Goal: Task Accomplishment & Management: Use online tool/utility

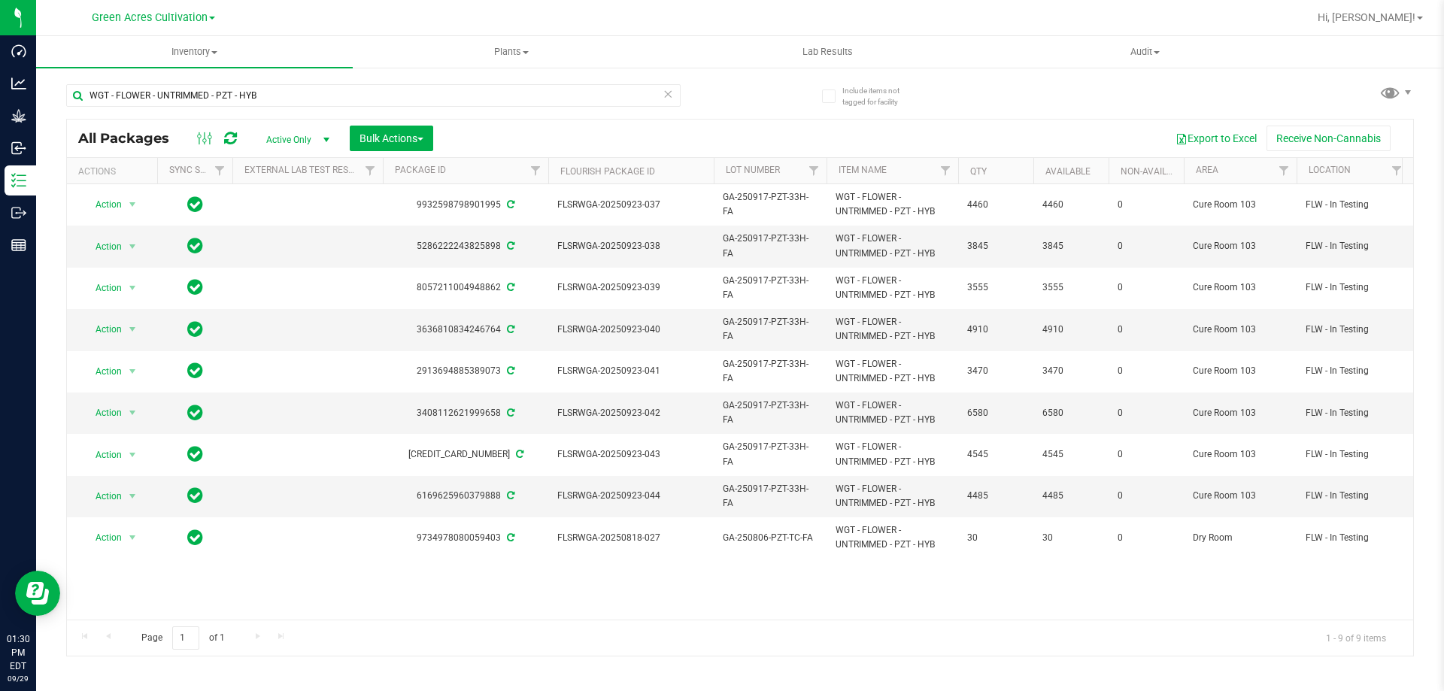
type input "WGT - FLOWER - UNTRIMMED - PZT - HYB"
click at [426, 137] on button "Bulk Actions" at bounding box center [391, 139] width 83 height 26
click at [418, 174] on span "Add to outbound order" at bounding box center [410, 172] width 102 height 12
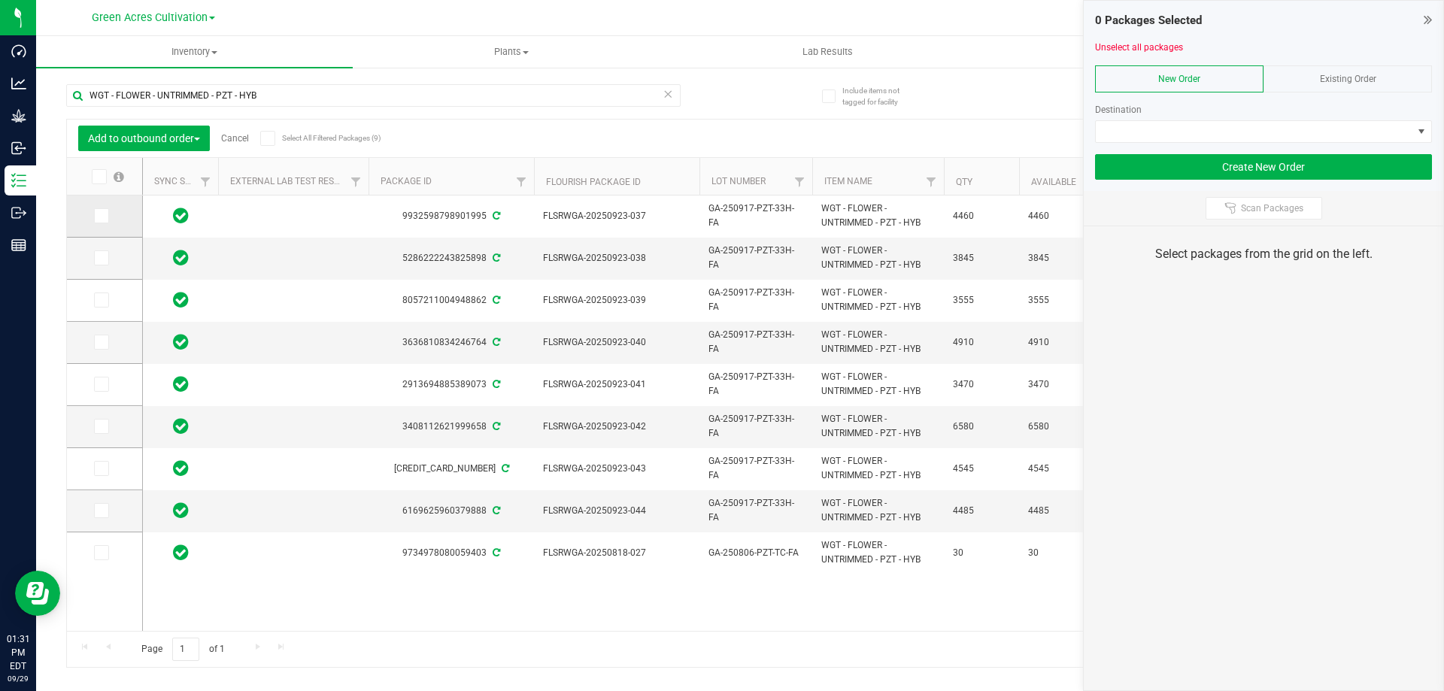
click at [99, 216] on icon at bounding box center [100, 216] width 10 height 0
click at [0, 0] on input "checkbox" at bounding box center [0, 0] width 0 height 0
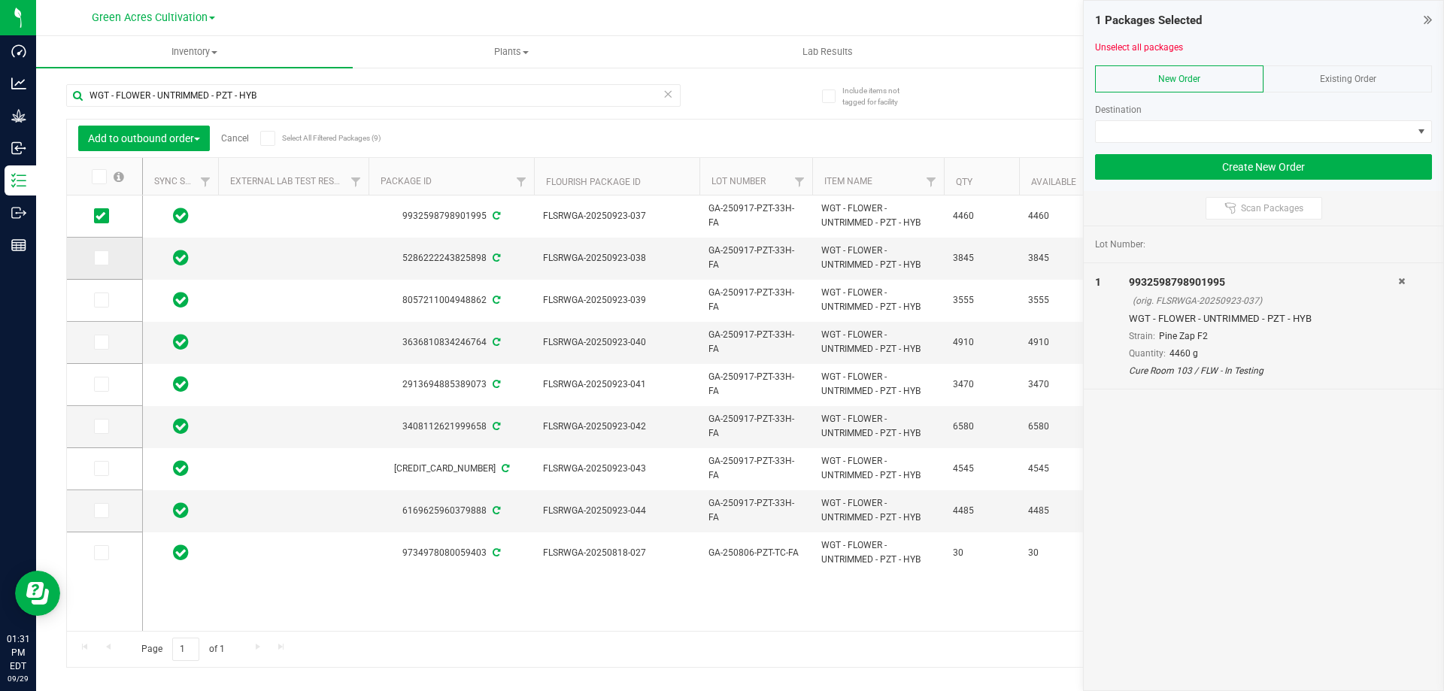
click at [103, 258] on icon at bounding box center [100, 258] width 10 height 0
click at [0, 0] on input "checkbox" at bounding box center [0, 0] width 0 height 0
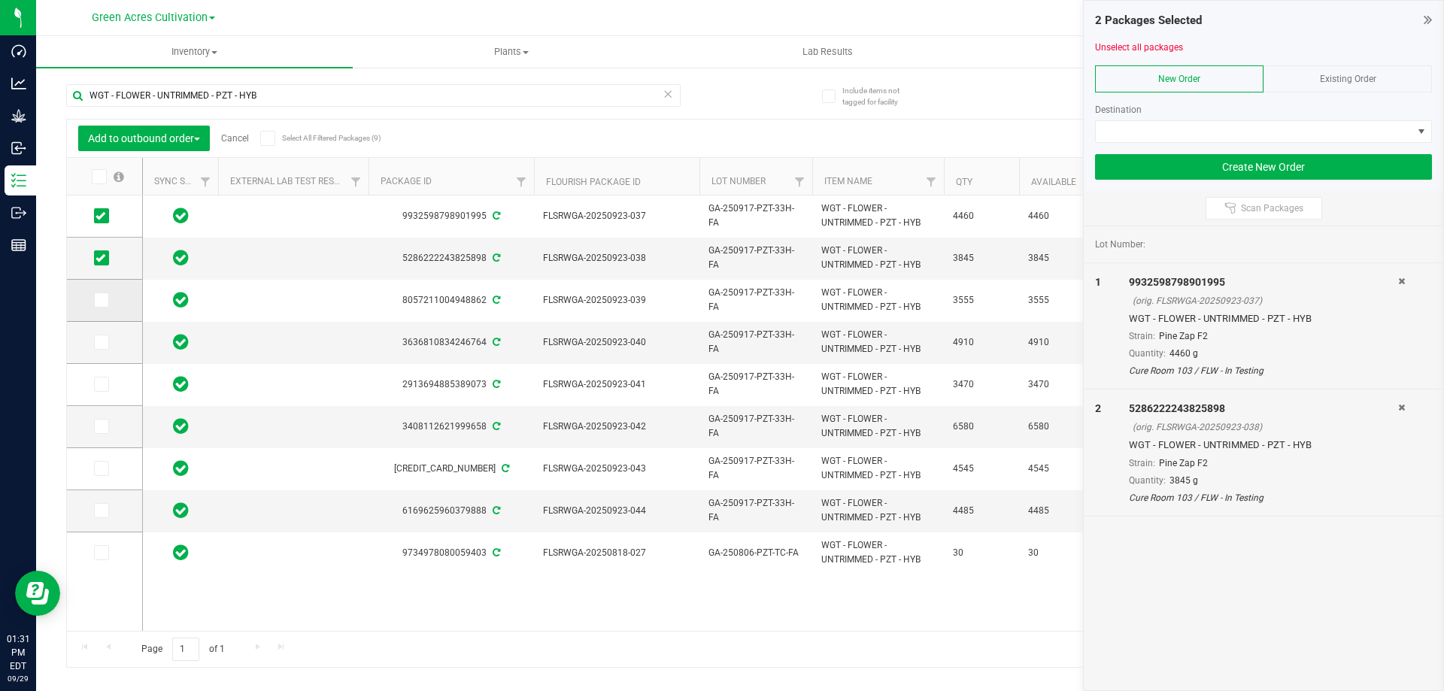
click at [100, 300] on icon at bounding box center [100, 300] width 10 height 0
click at [0, 0] on input "checkbox" at bounding box center [0, 0] width 0 height 0
click at [102, 342] on icon at bounding box center [100, 342] width 10 height 0
click at [0, 0] on input "checkbox" at bounding box center [0, 0] width 0 height 0
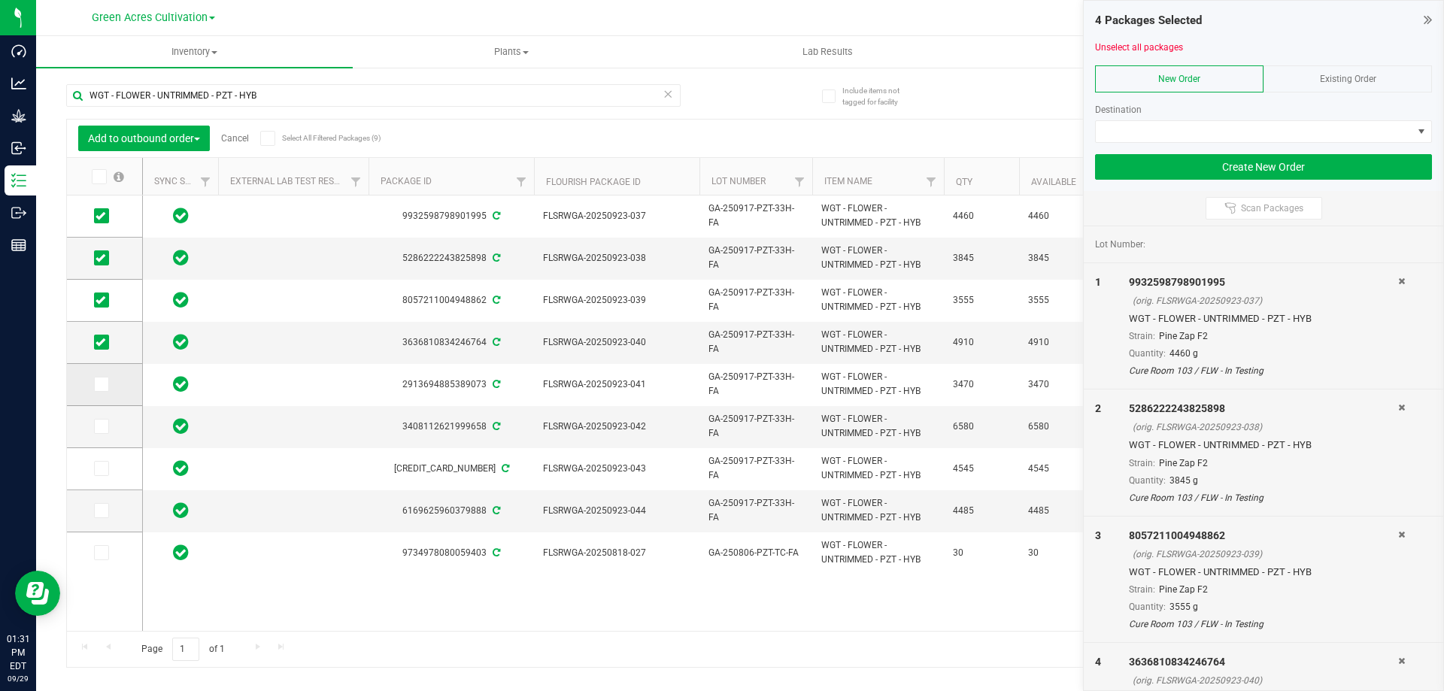
click at [99, 384] on icon at bounding box center [100, 384] width 10 height 0
click at [0, 0] on input "checkbox" at bounding box center [0, 0] width 0 height 0
click at [102, 426] on icon at bounding box center [100, 426] width 10 height 0
click at [0, 0] on input "checkbox" at bounding box center [0, 0] width 0 height 0
click at [105, 468] on icon at bounding box center [100, 468] width 10 height 0
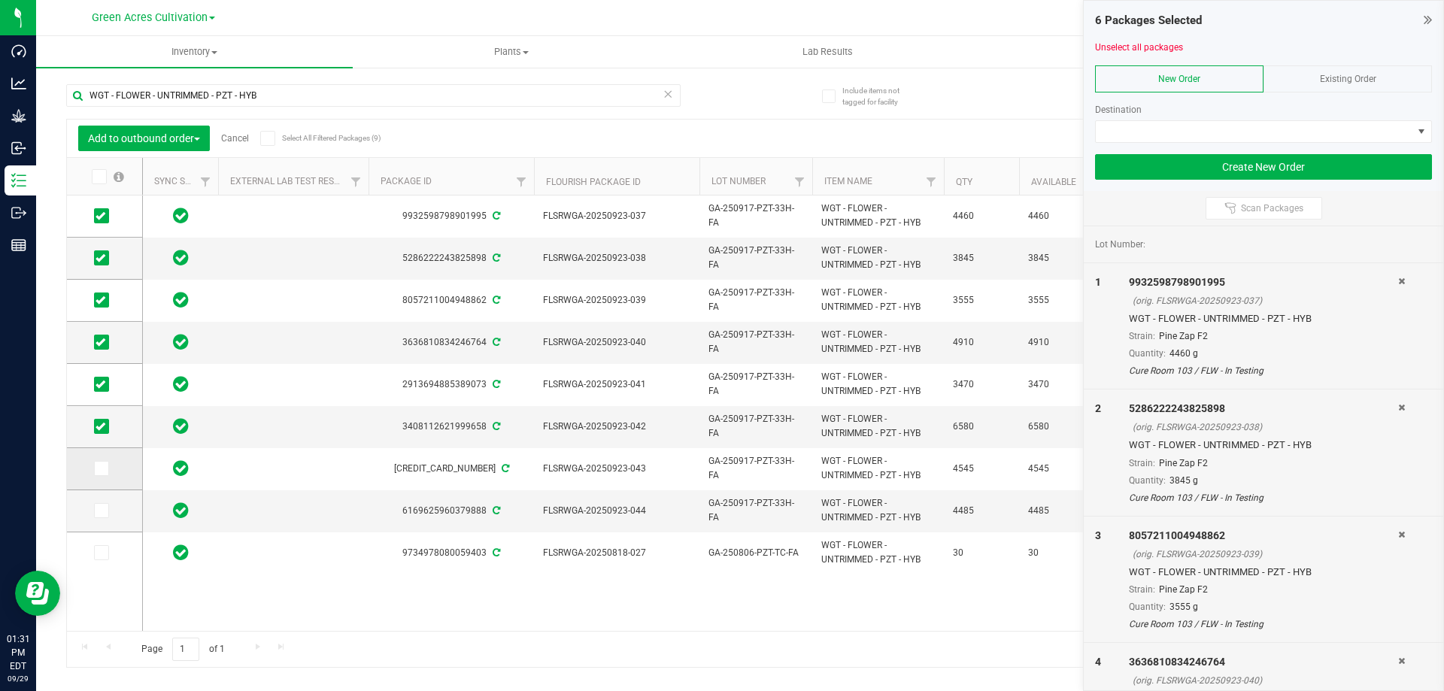
click at [0, 0] on input "checkbox" at bounding box center [0, 0] width 0 height 0
click at [102, 511] on icon at bounding box center [100, 511] width 10 height 0
click at [0, 0] on input "checkbox" at bounding box center [0, 0] width 0 height 0
click at [559, 95] on input "WGT - FLOWER - UNTRIMMED - PZT - HYB" at bounding box center [373, 95] width 614 height 23
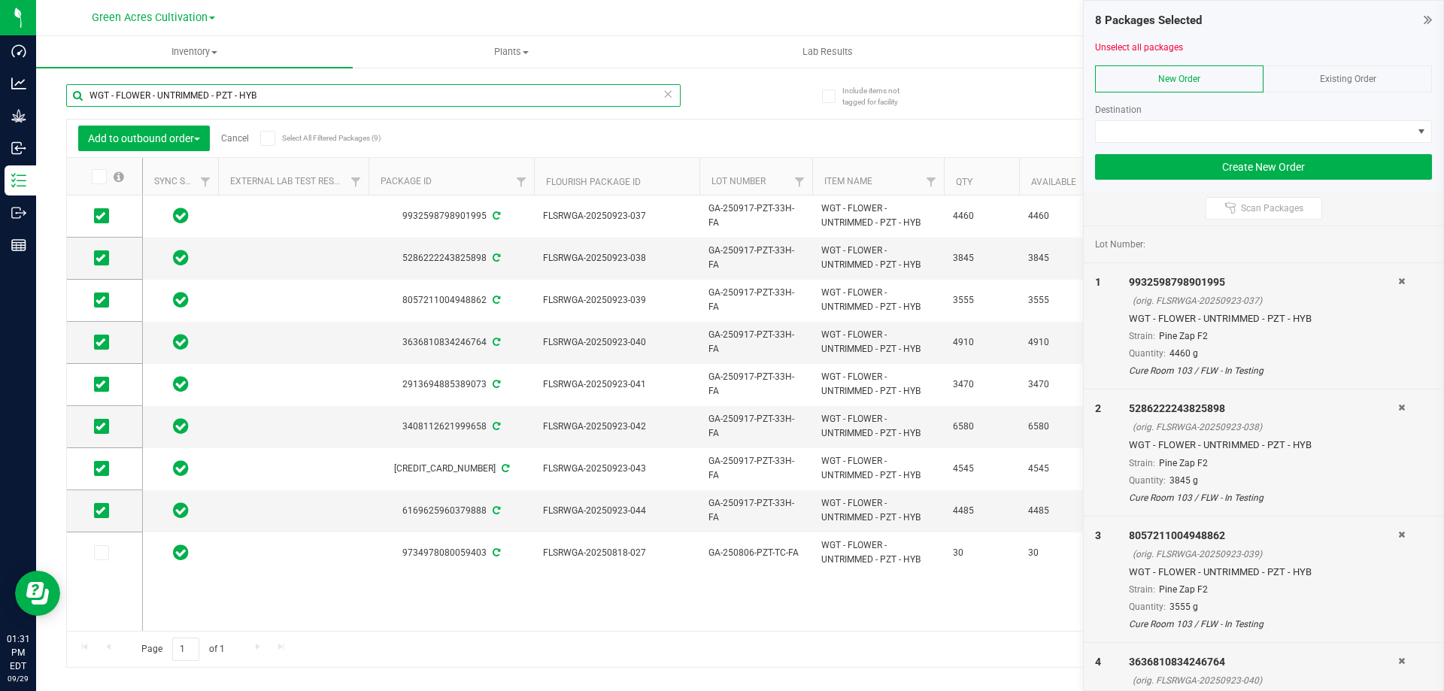
click at [559, 95] on input "WGT - FLOWER - UNTRIMMED - PZT - HYB" at bounding box center [373, 95] width 614 height 23
click at [558, 95] on input "WGT - FLOWER - UNTRIMMED - PZT - HYB" at bounding box center [373, 95] width 614 height 23
click at [233, 99] on input "WGT - FLOWER - UNTRIMMED - PZT - HYB" at bounding box center [373, 95] width 614 height 23
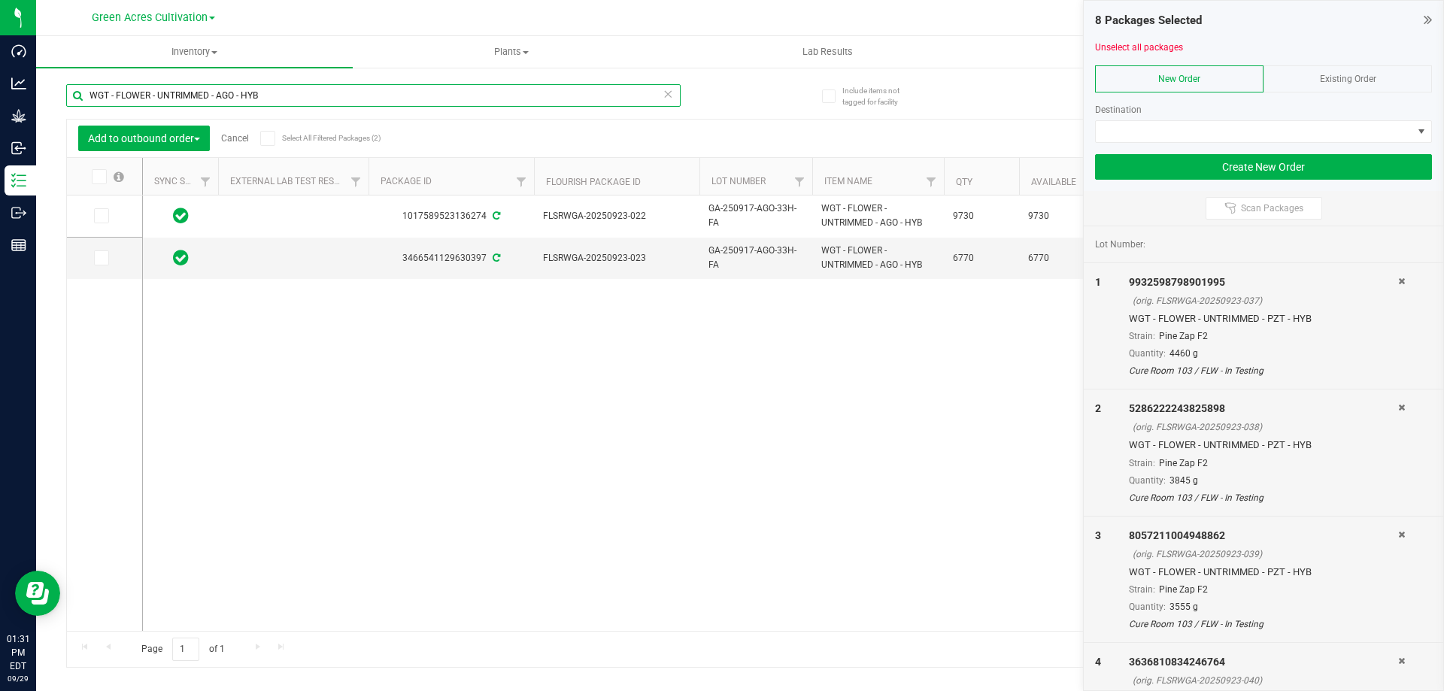
type input "WGT - FLOWER - UNTRIMMED - AGO - HYB"
click at [94, 177] on icon at bounding box center [98, 177] width 10 height 0
click at [0, 0] on input "checkbox" at bounding box center [0, 0] width 0 height 0
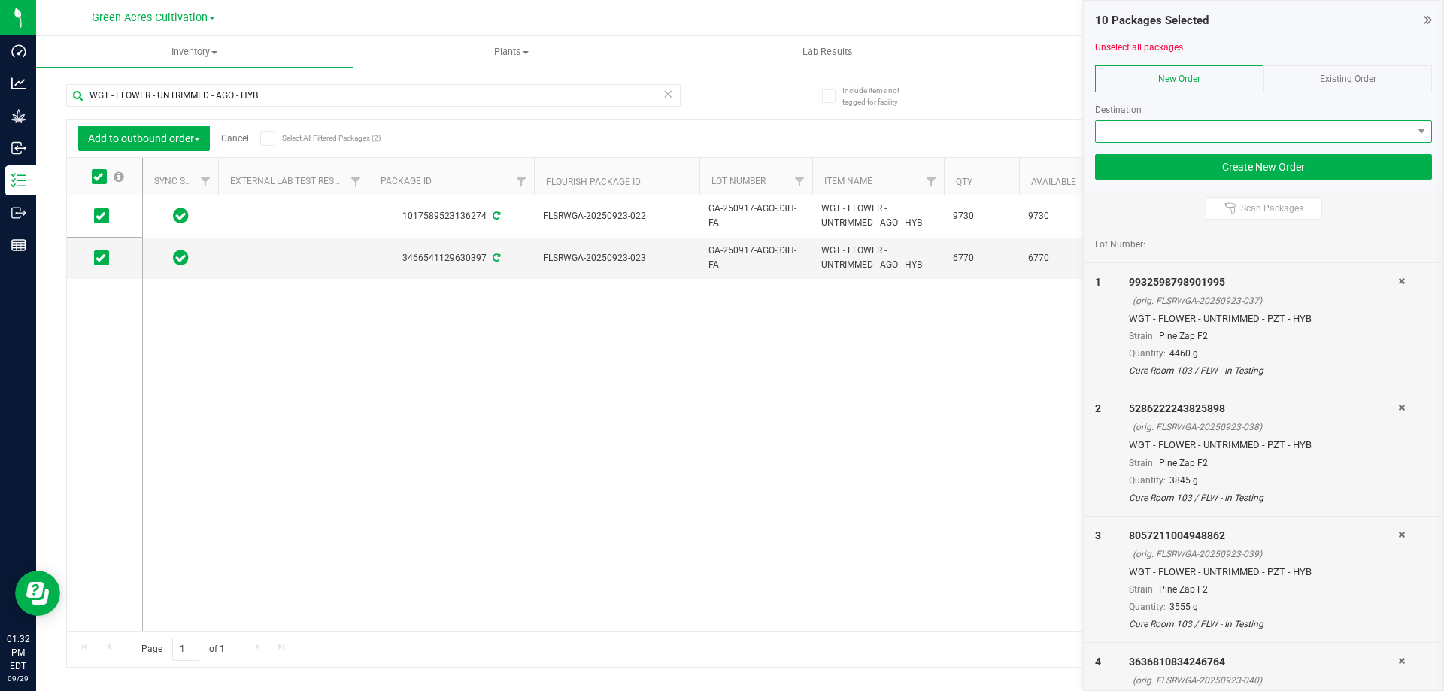
click at [1388, 140] on span at bounding box center [1254, 131] width 317 height 21
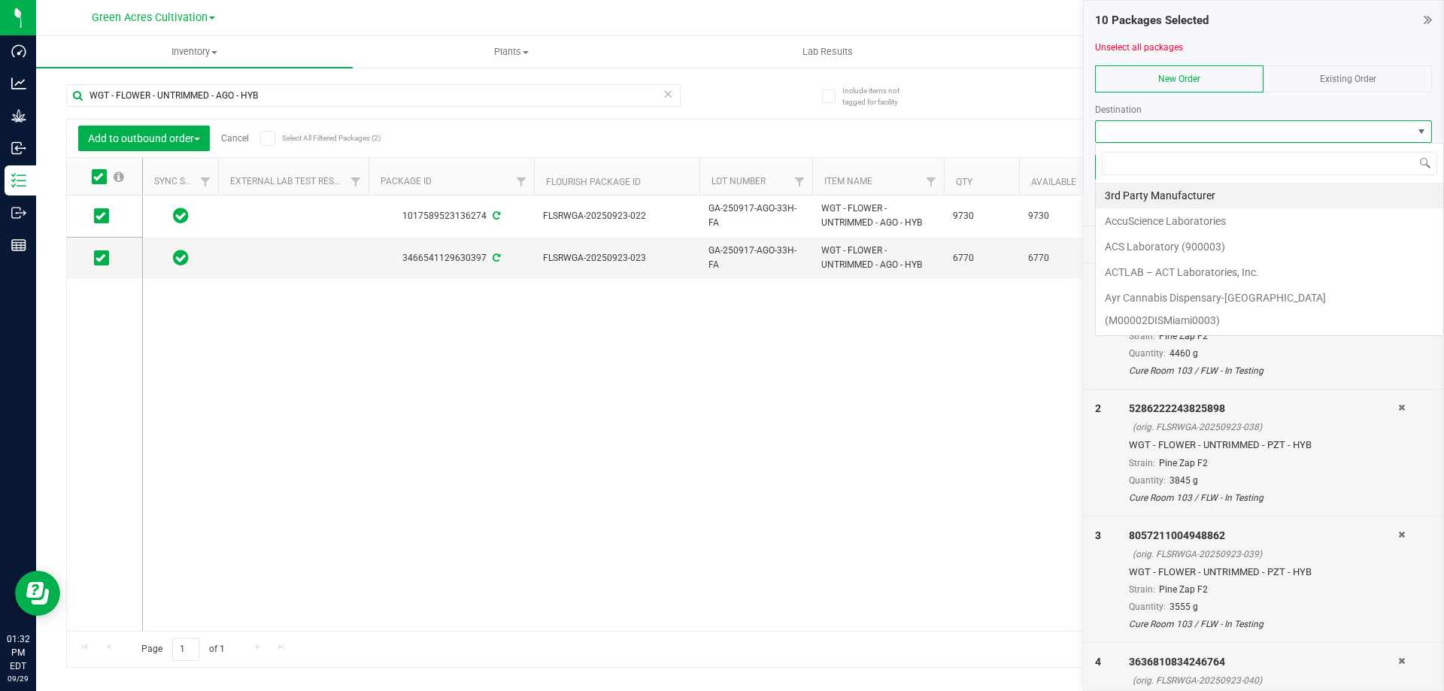
scroll to position [23, 337]
type input "GRE"
click at [1239, 197] on li "Green Acres Manufacturing" at bounding box center [1269, 196] width 347 height 26
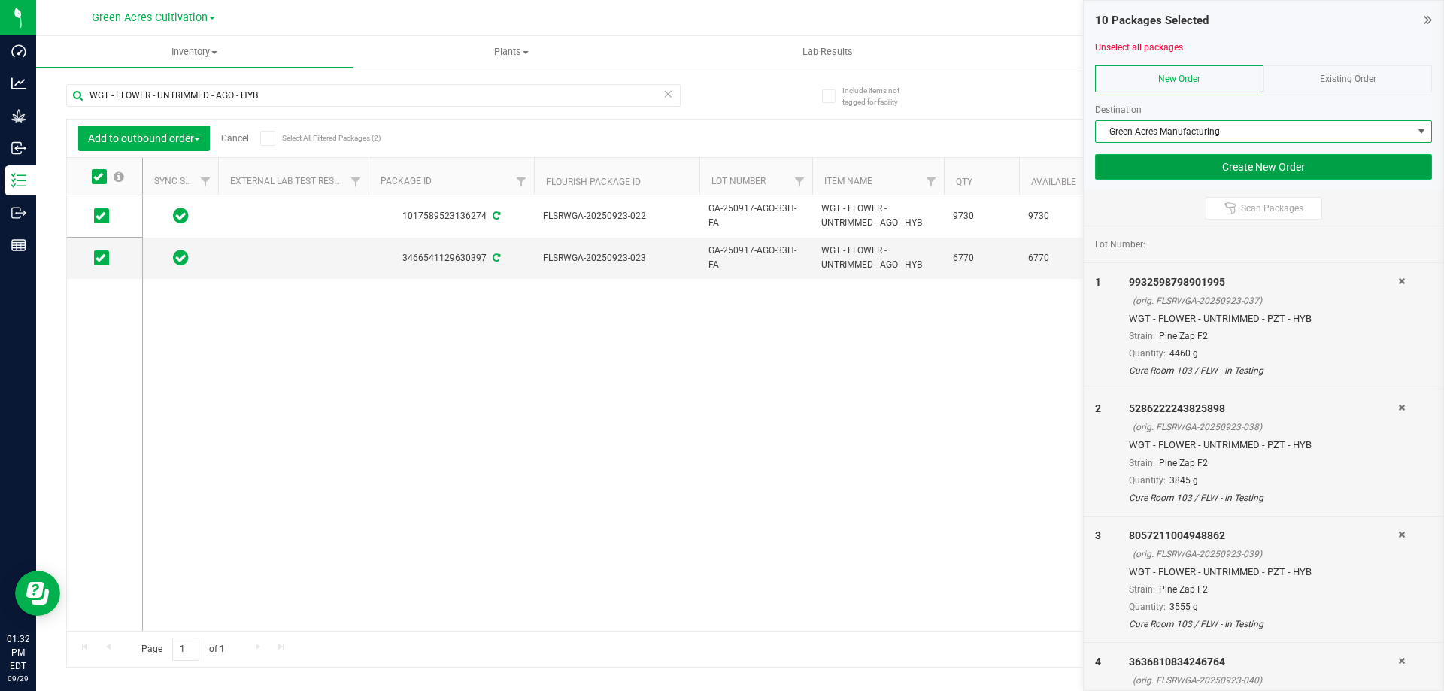
click at [1196, 161] on button "Create New Order" at bounding box center [1263, 167] width 337 height 26
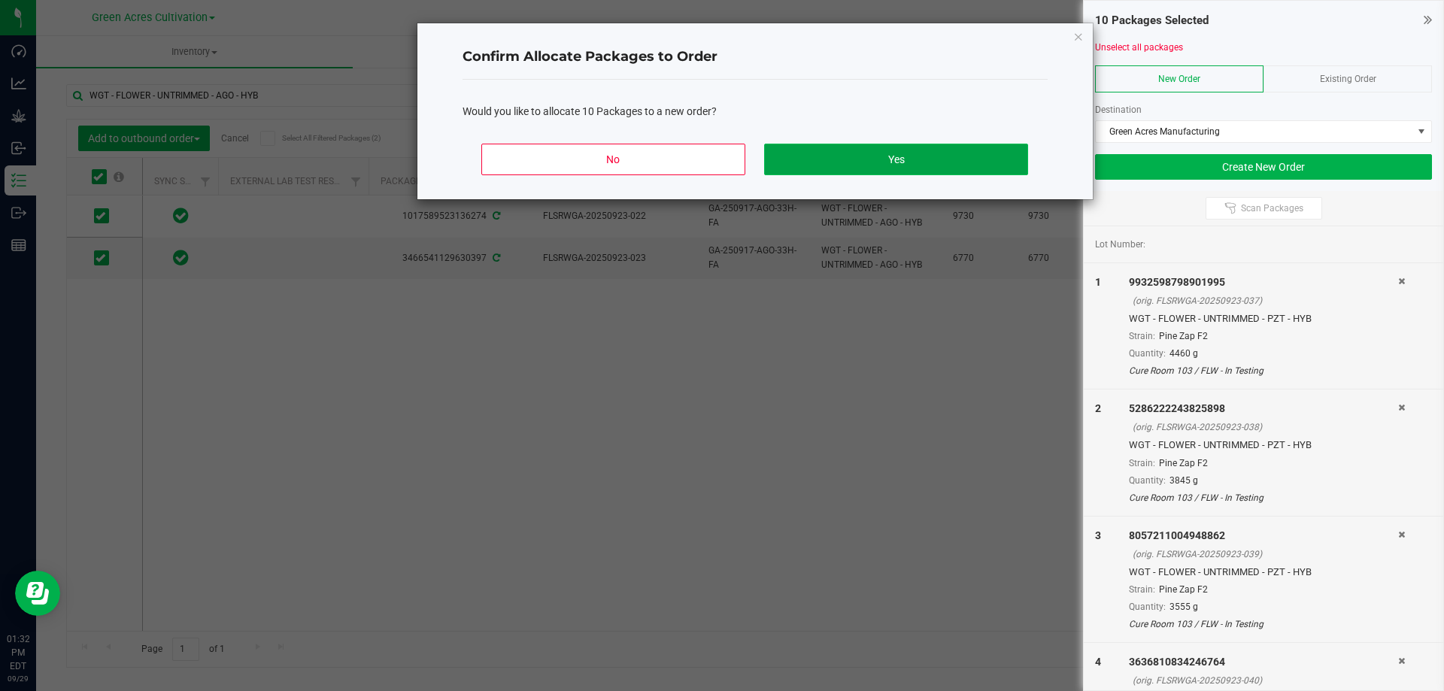
click at [884, 162] on button "Yes" at bounding box center [895, 160] width 263 height 32
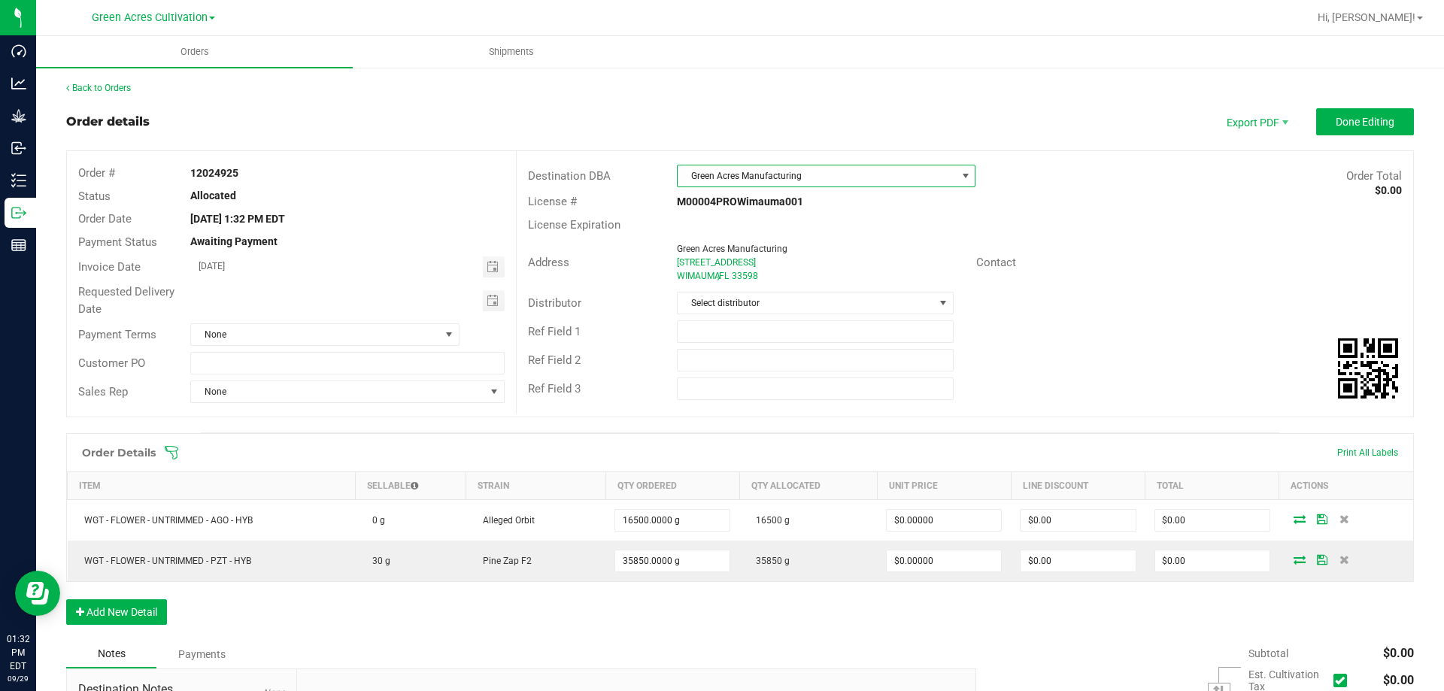
click at [959, 173] on span at bounding box center [965, 176] width 12 height 12
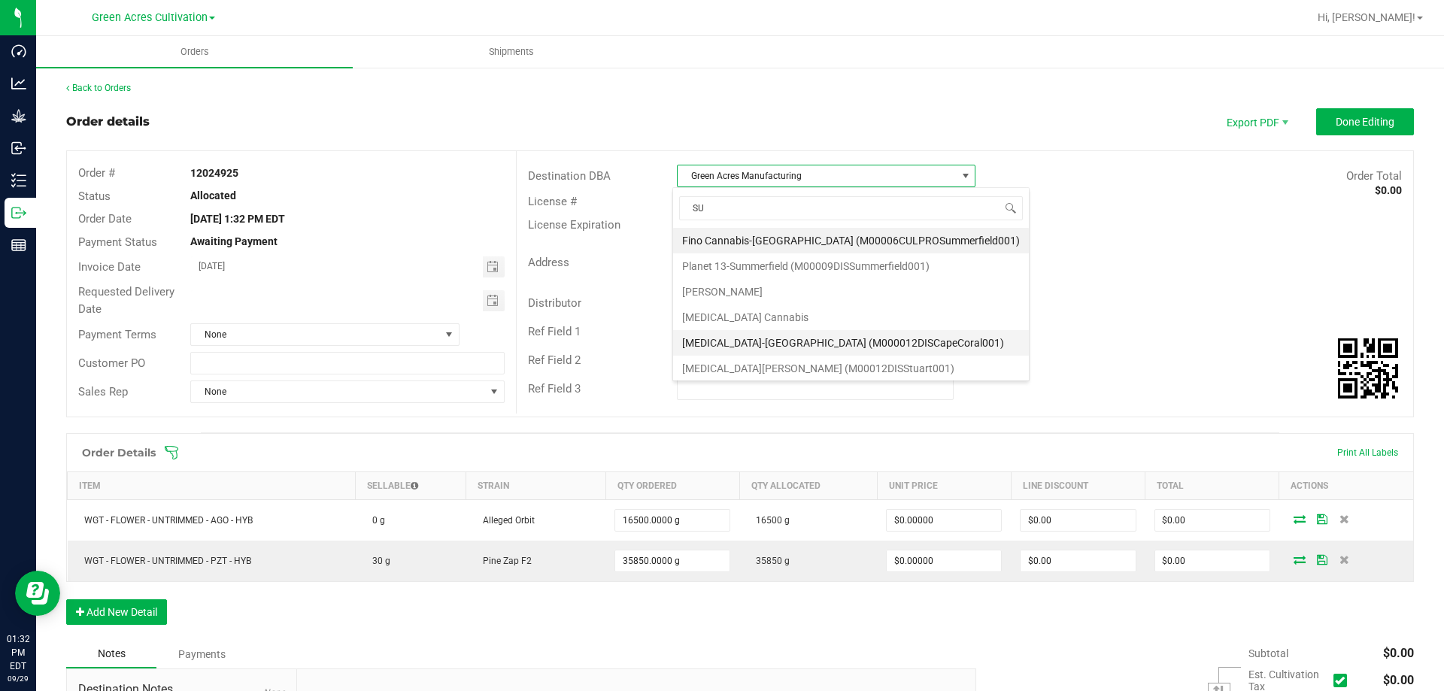
type input "SUN"
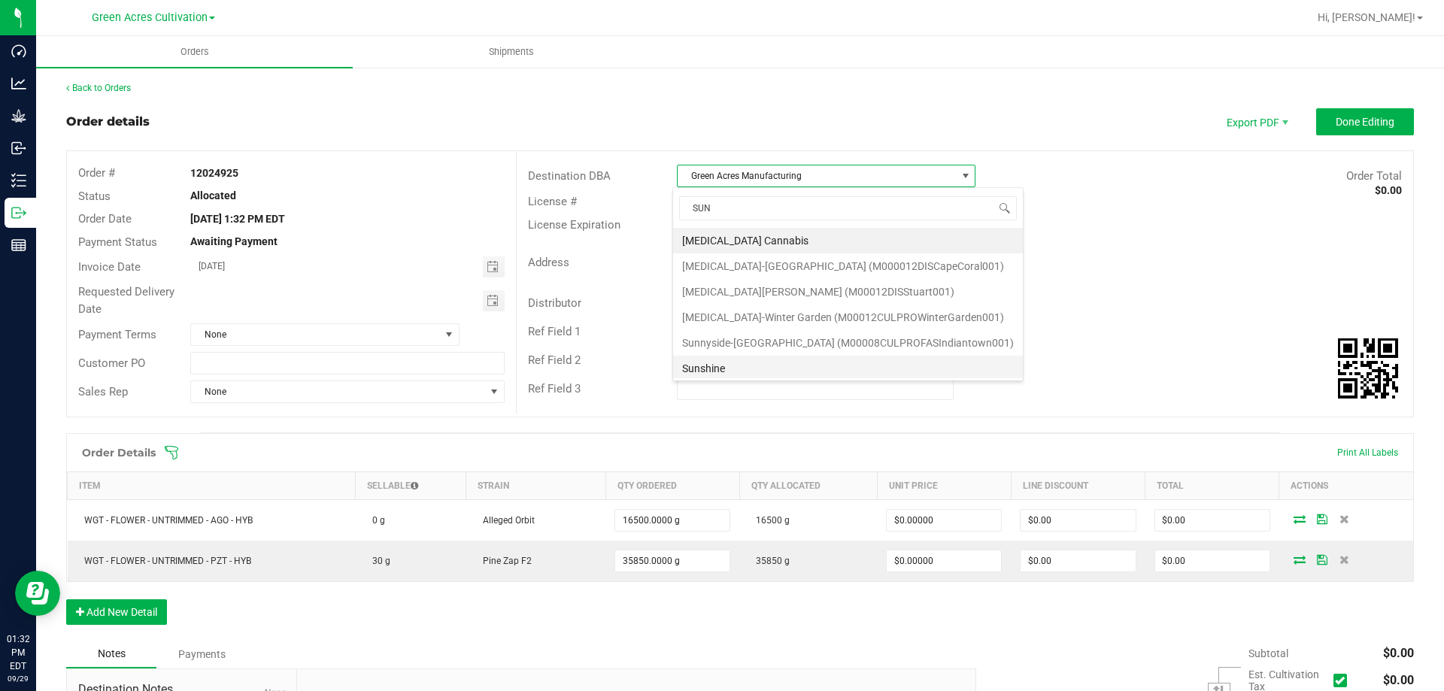
click at [735, 366] on li "Sunshine" at bounding box center [848, 369] width 350 height 26
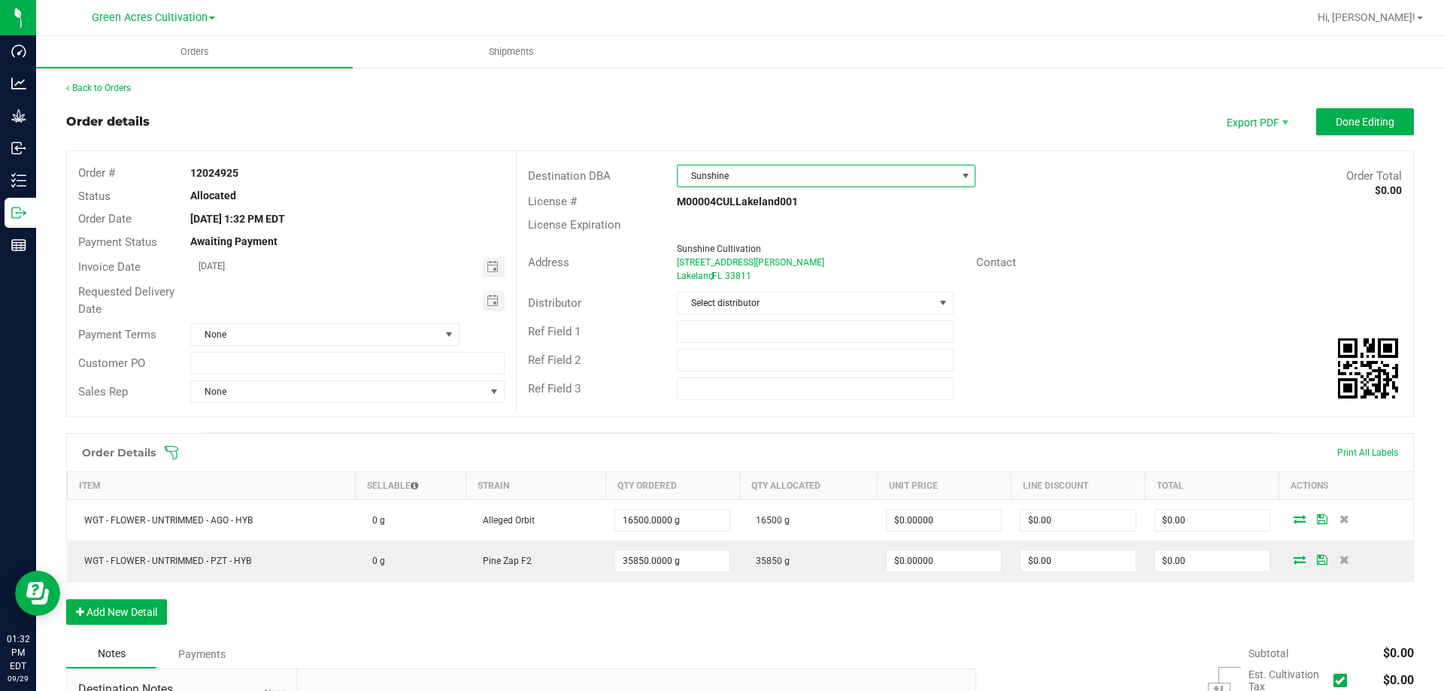
click at [216, 169] on strong "12024925" at bounding box center [214, 173] width 48 height 12
copy strong "12024925"
click at [203, 174] on strong "12024925" at bounding box center [214, 173] width 48 height 12
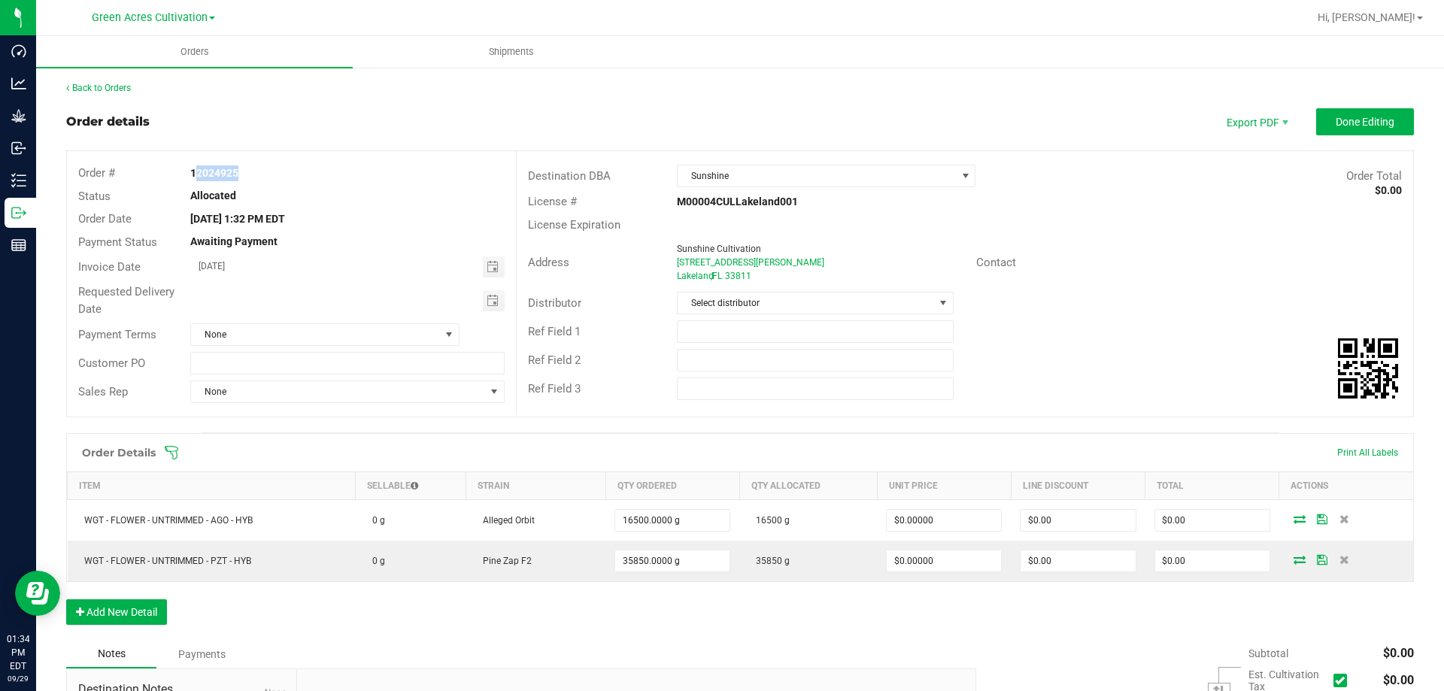
click at [203, 174] on strong "12024925" at bounding box center [214, 173] width 48 height 12
click at [303, 160] on div "Order # 12024925 Status Allocated Order Date [DATE] 1:32 PM EDT Payment Status …" at bounding box center [291, 283] width 449 height 265
click at [239, 173] on div "12024925" at bounding box center [347, 173] width 336 height 16
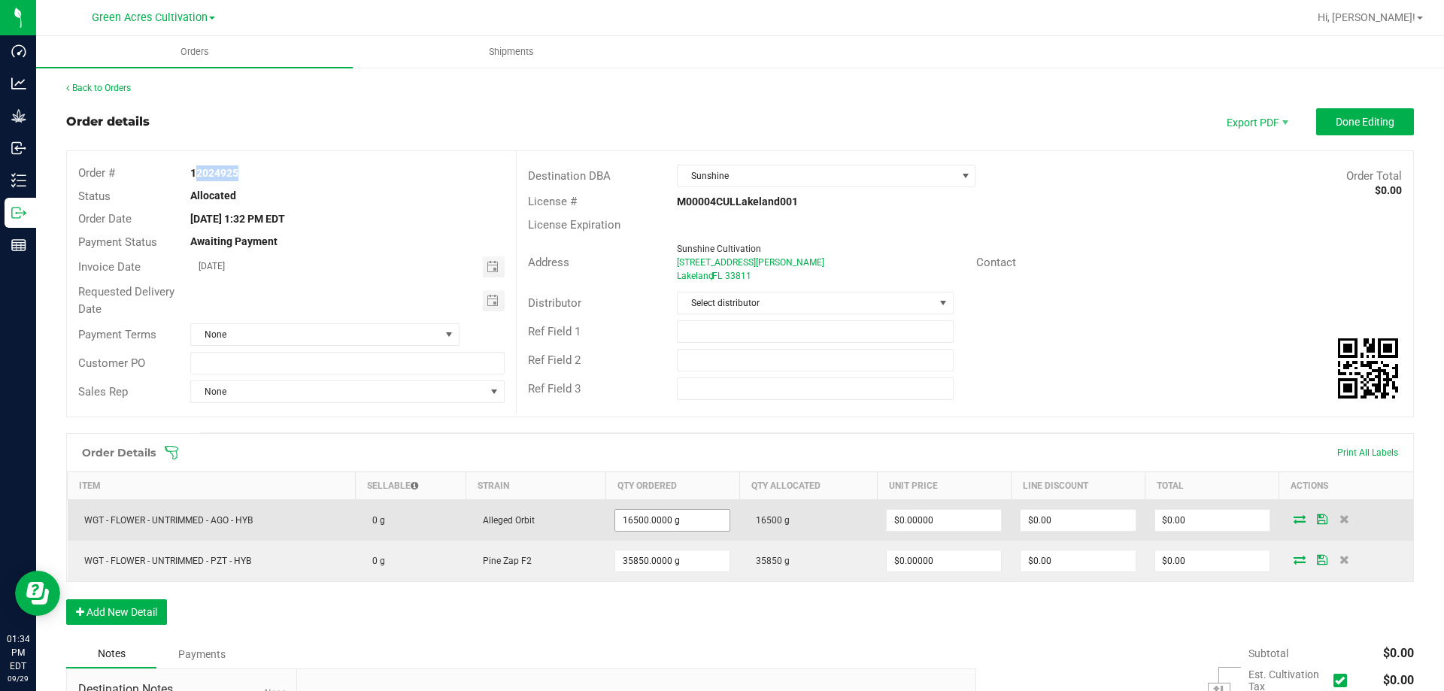
click at [648, 523] on input "16500.0000 g" at bounding box center [672, 520] width 114 height 21
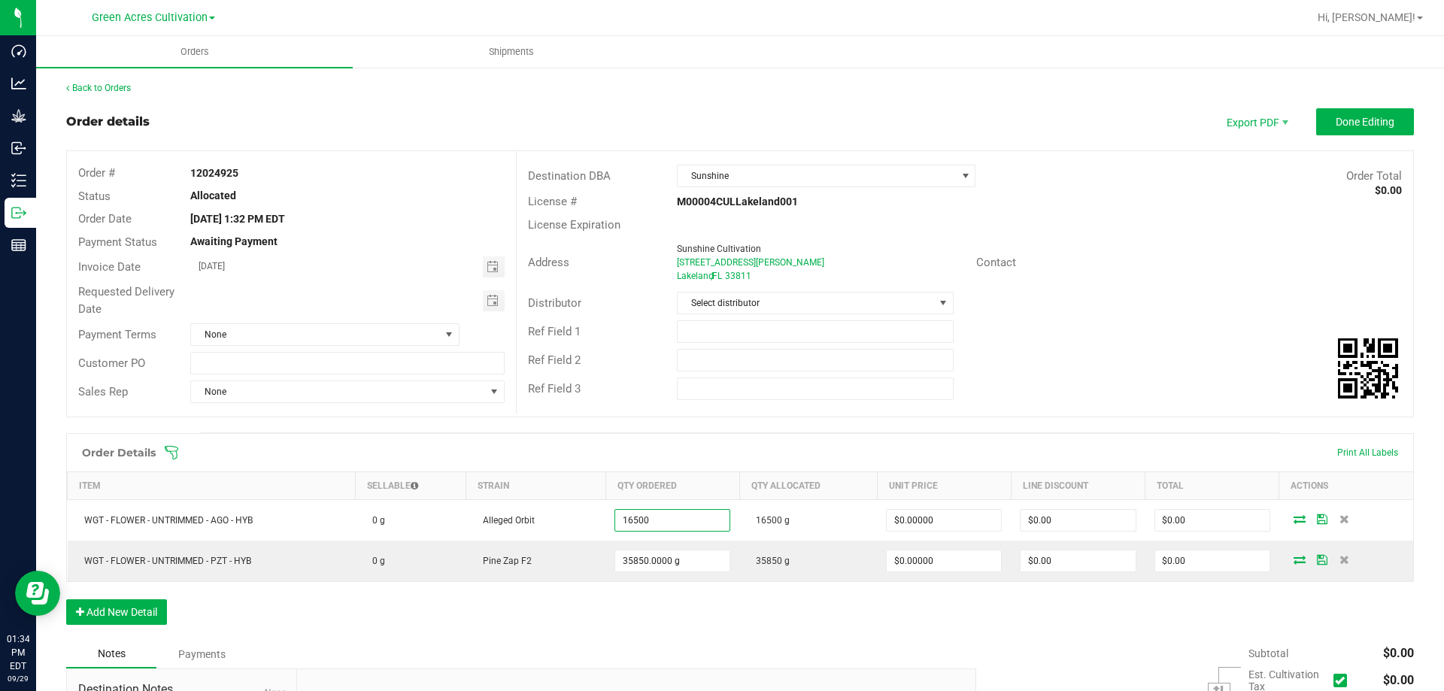
type input "16500.0000 g"
click at [213, 174] on strong "12024925" at bounding box center [214, 173] width 48 height 12
copy strong "12024925"
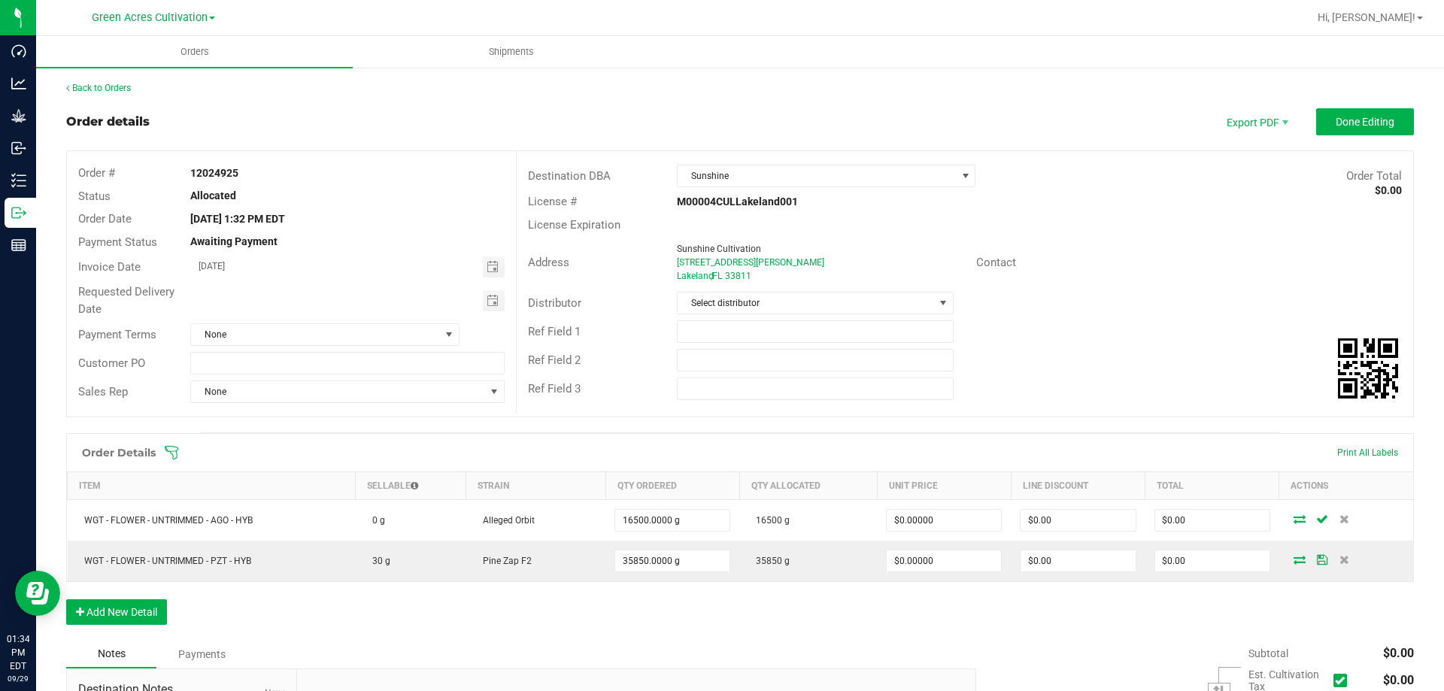
click at [788, 119] on div "Order details Export PDF Done Editing" at bounding box center [739, 121] width 1347 height 27
click at [504, 58] on uib-tab-heading "Shipments" at bounding box center [510, 52] width 315 height 30
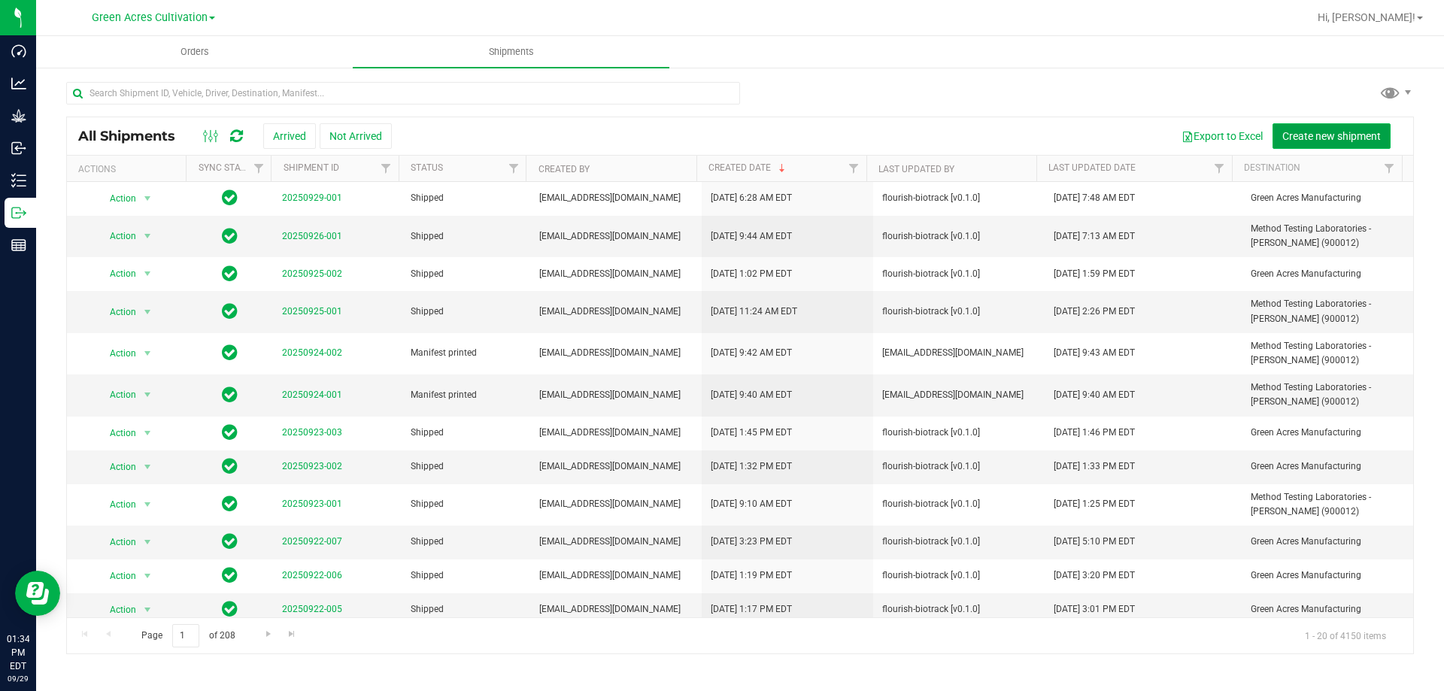
click at [1329, 130] on span "Create new shipment" at bounding box center [1331, 136] width 99 height 12
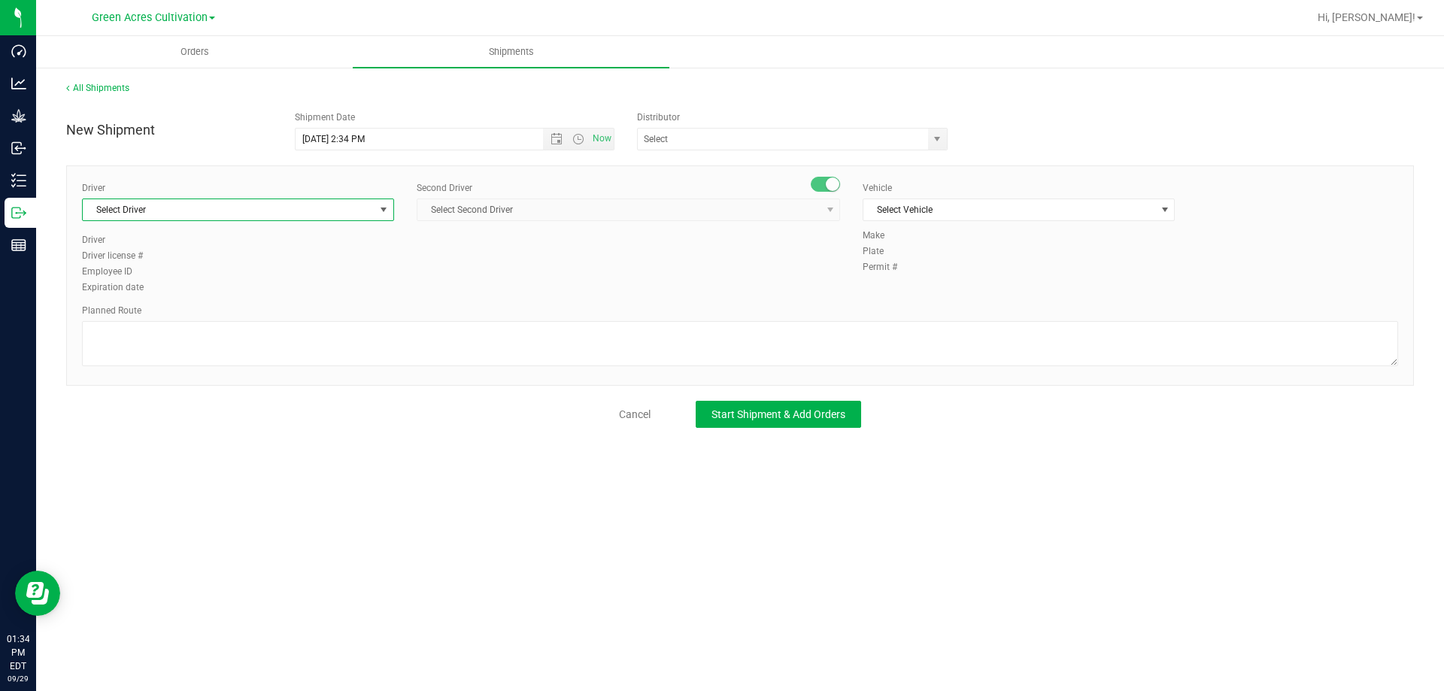
click at [353, 214] on span "Select Driver" at bounding box center [229, 209] width 292 height 21
click at [162, 296] on span "[PERSON_NAME] [PERSON_NAME] - 100005535" at bounding box center [188, 295] width 193 height 20
type input "RICC"
click at [597, 211] on span "Select Second Driver" at bounding box center [618, 209] width 403 height 21
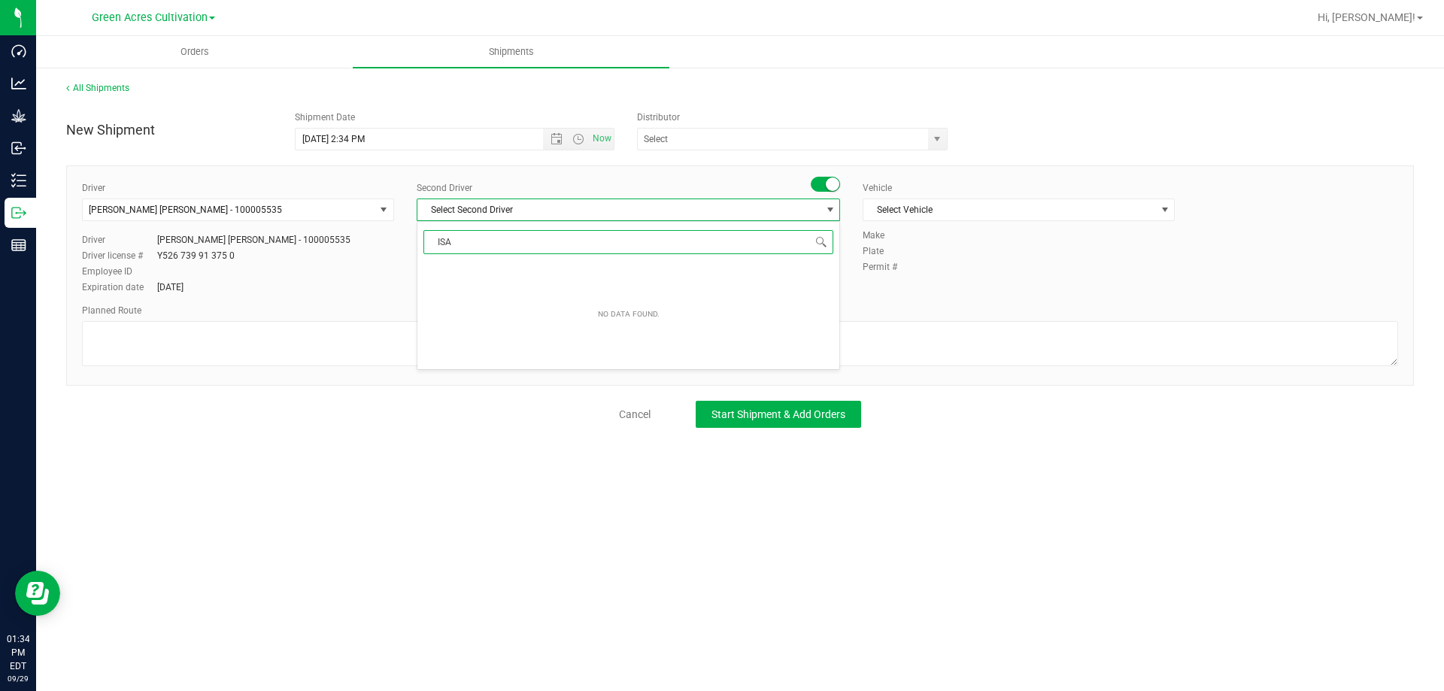
type input "[DEMOGRAPHIC_DATA]"
click at [493, 274] on span "[PERSON_NAME] - 100003927" at bounding box center [487, 273] width 123 height 20
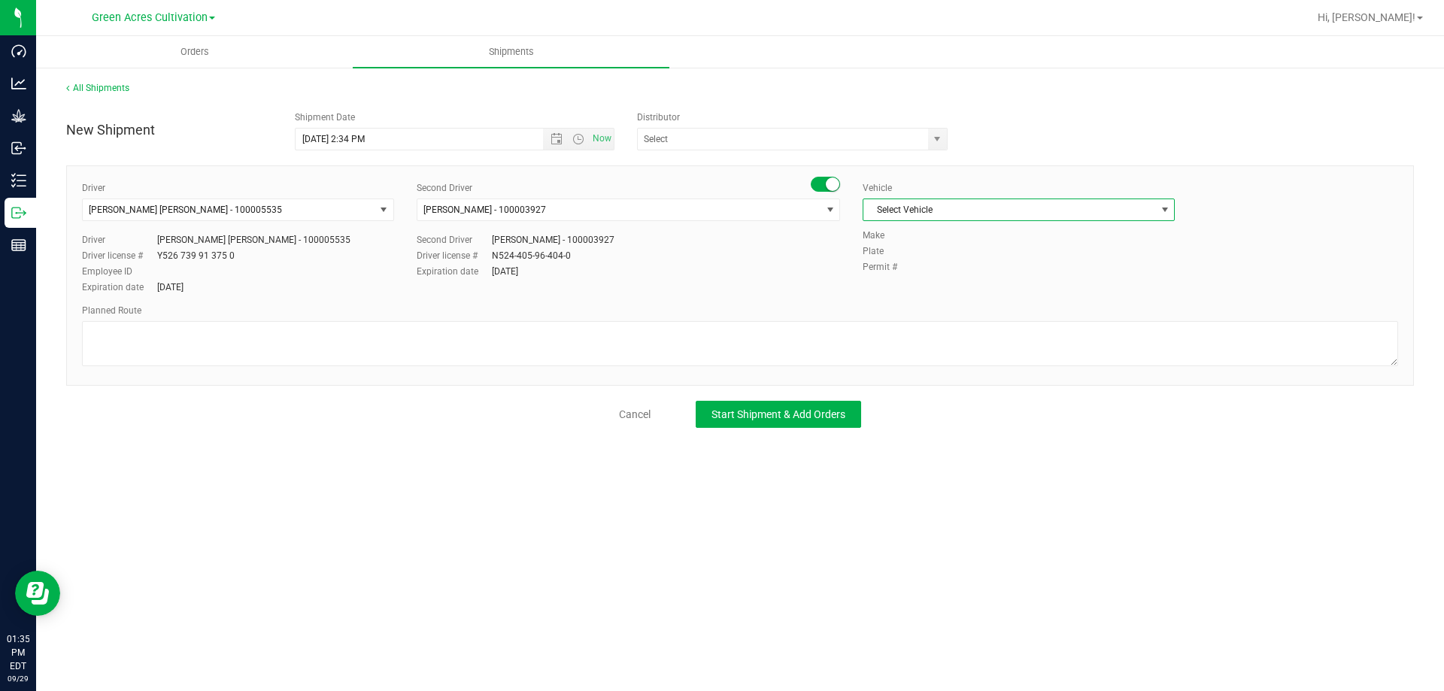
click at [1016, 213] on span "Select Vehicle" at bounding box center [1009, 209] width 292 height 21
click at [906, 266] on li "FL-F-650-01" at bounding box center [1018, 269] width 311 height 23
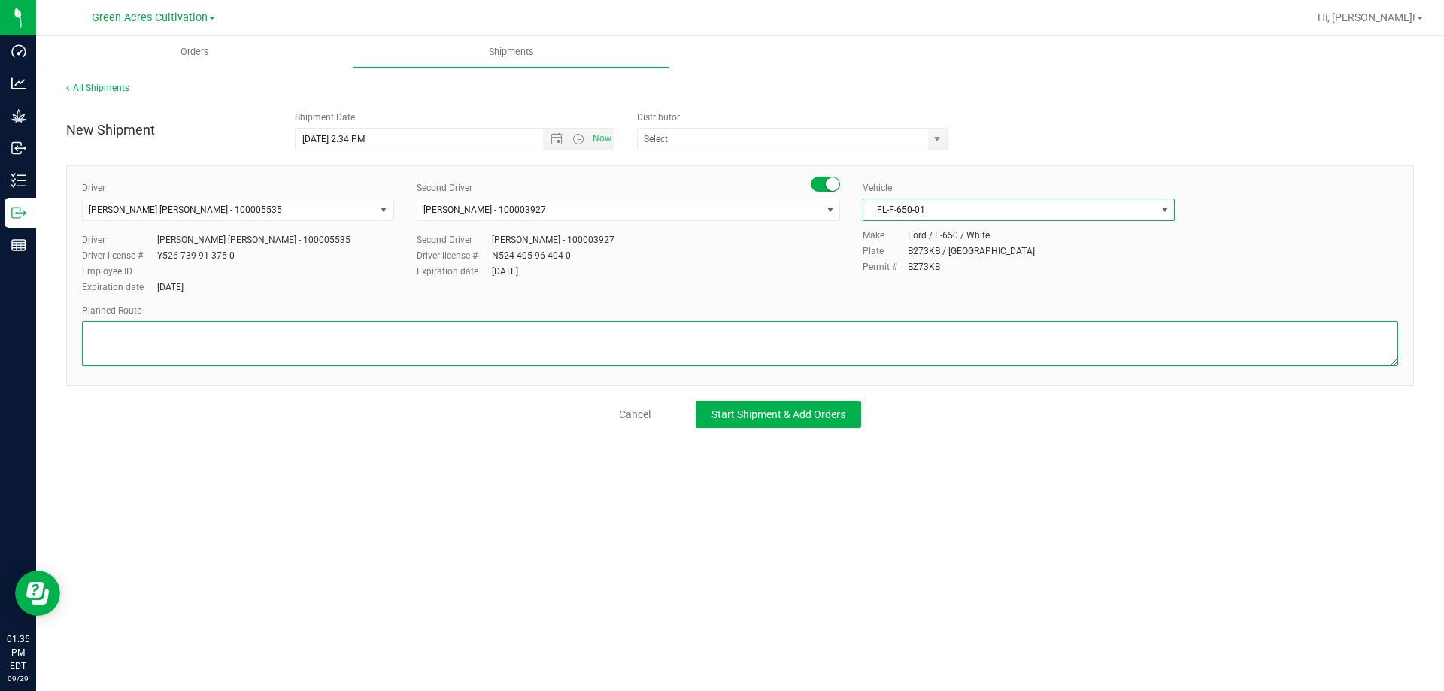
click at [751, 332] on textarea at bounding box center [740, 343] width 1316 height 45
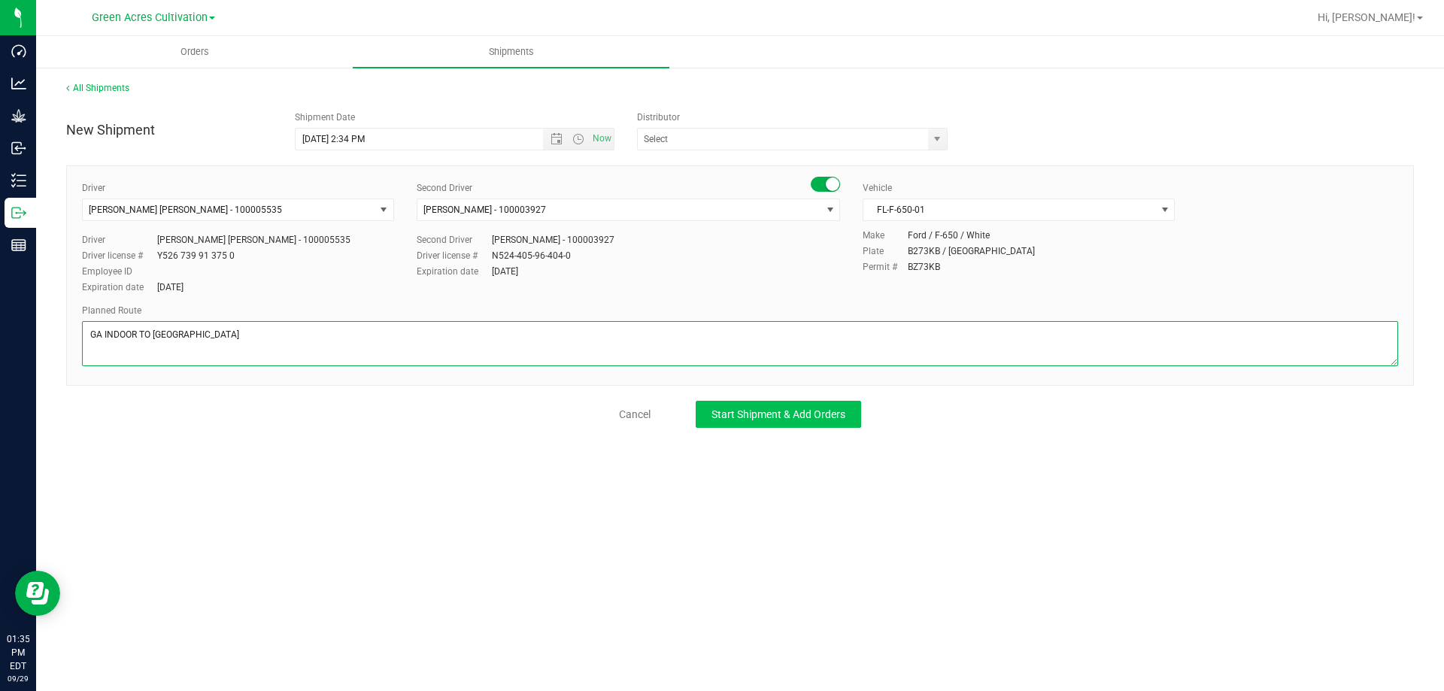
type textarea "GA INDOOR TO [GEOGRAPHIC_DATA]"
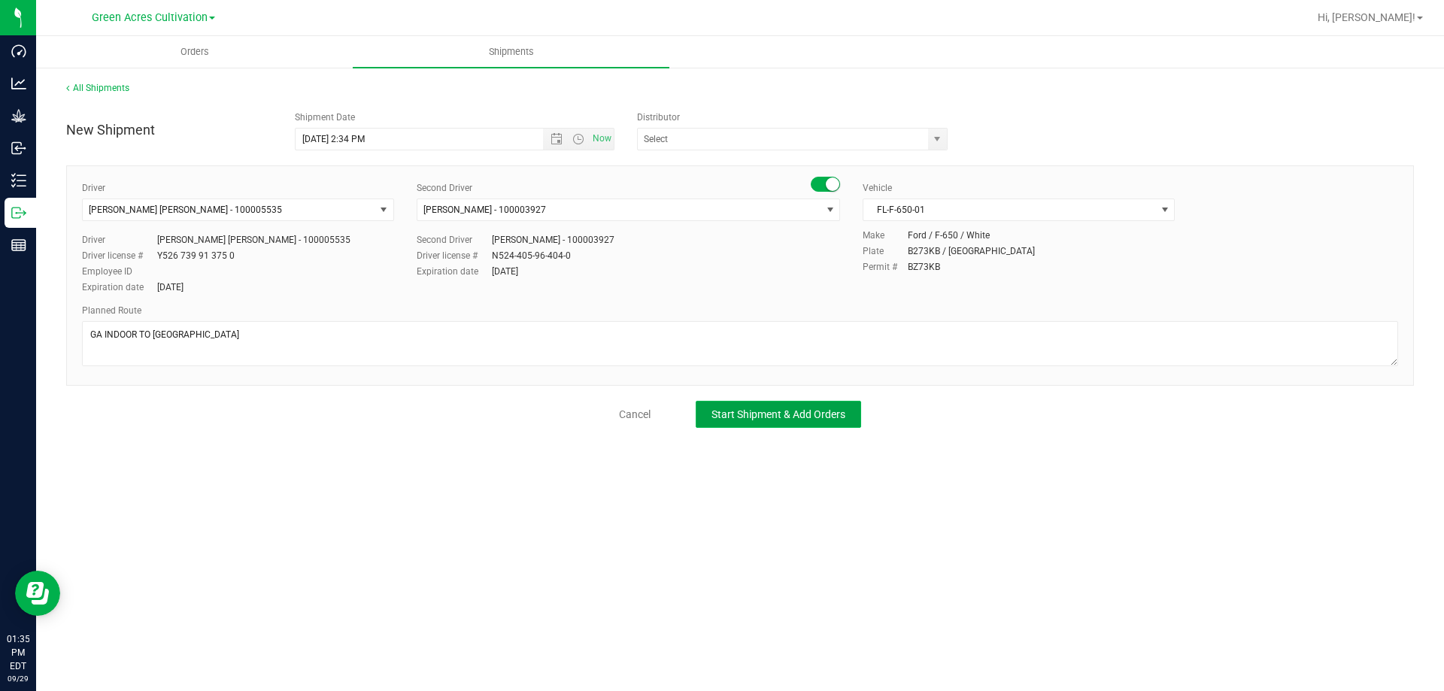
click at [808, 408] on span "Start Shipment & Add Orders" at bounding box center [778, 414] width 134 height 12
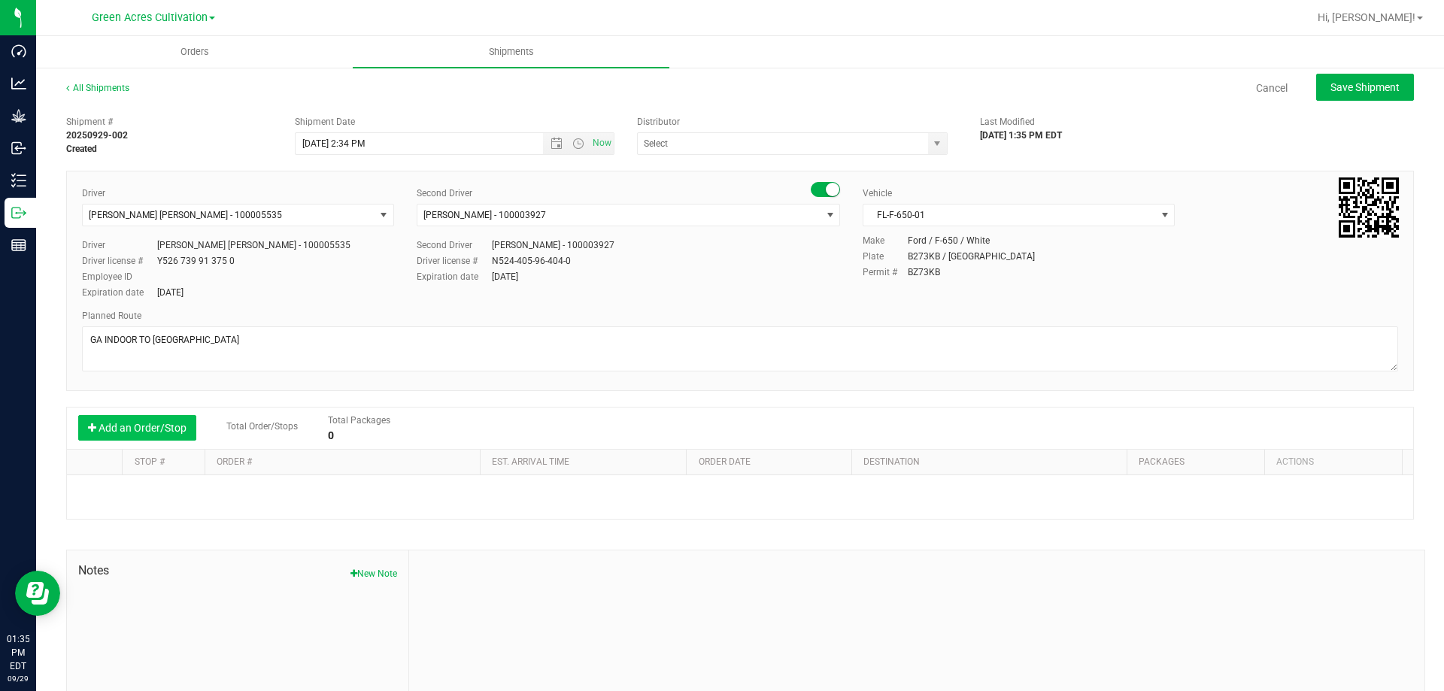
click at [155, 435] on button "Add an Order/Stop" at bounding box center [137, 428] width 118 height 26
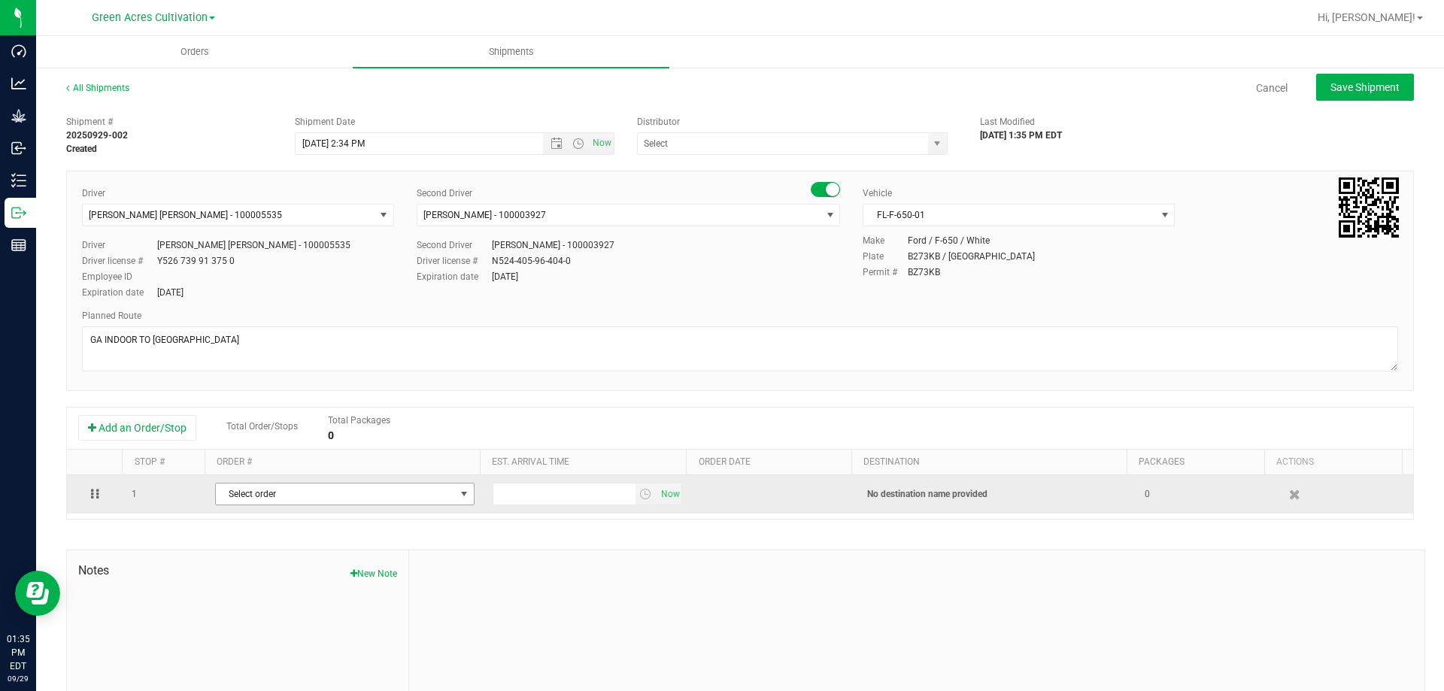
click at [323, 494] on span "Select order" at bounding box center [335, 493] width 239 height 21
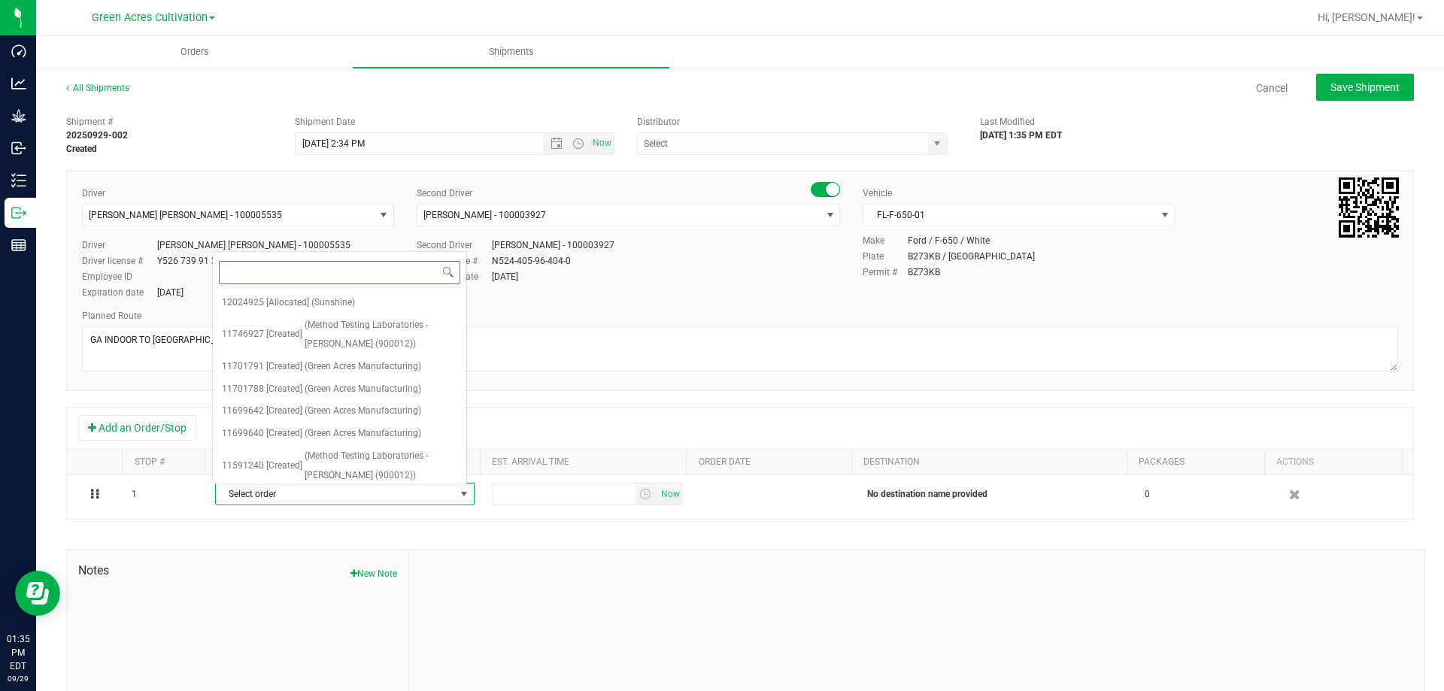
paste input "12024925"
type input "12024925"
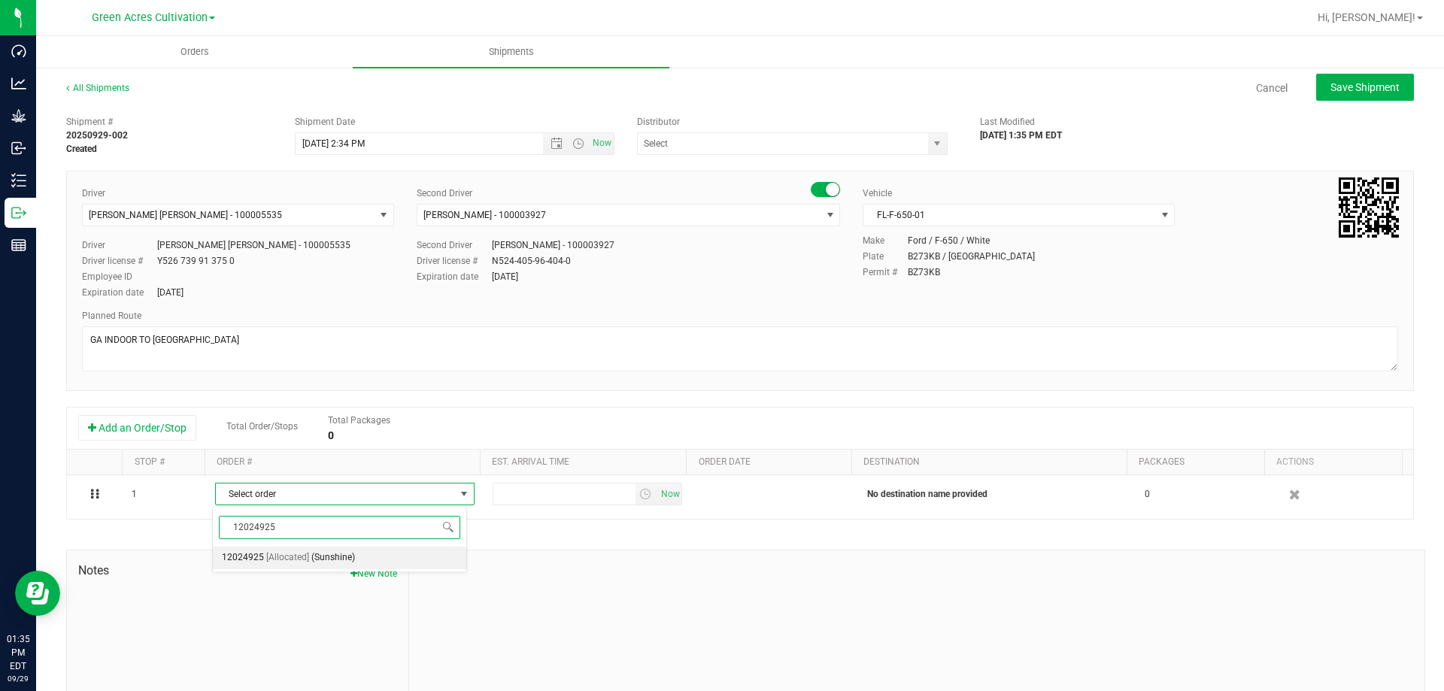
click at [417, 562] on li "12024925 [Allocated] (Sunshine)" at bounding box center [339, 558] width 253 height 23
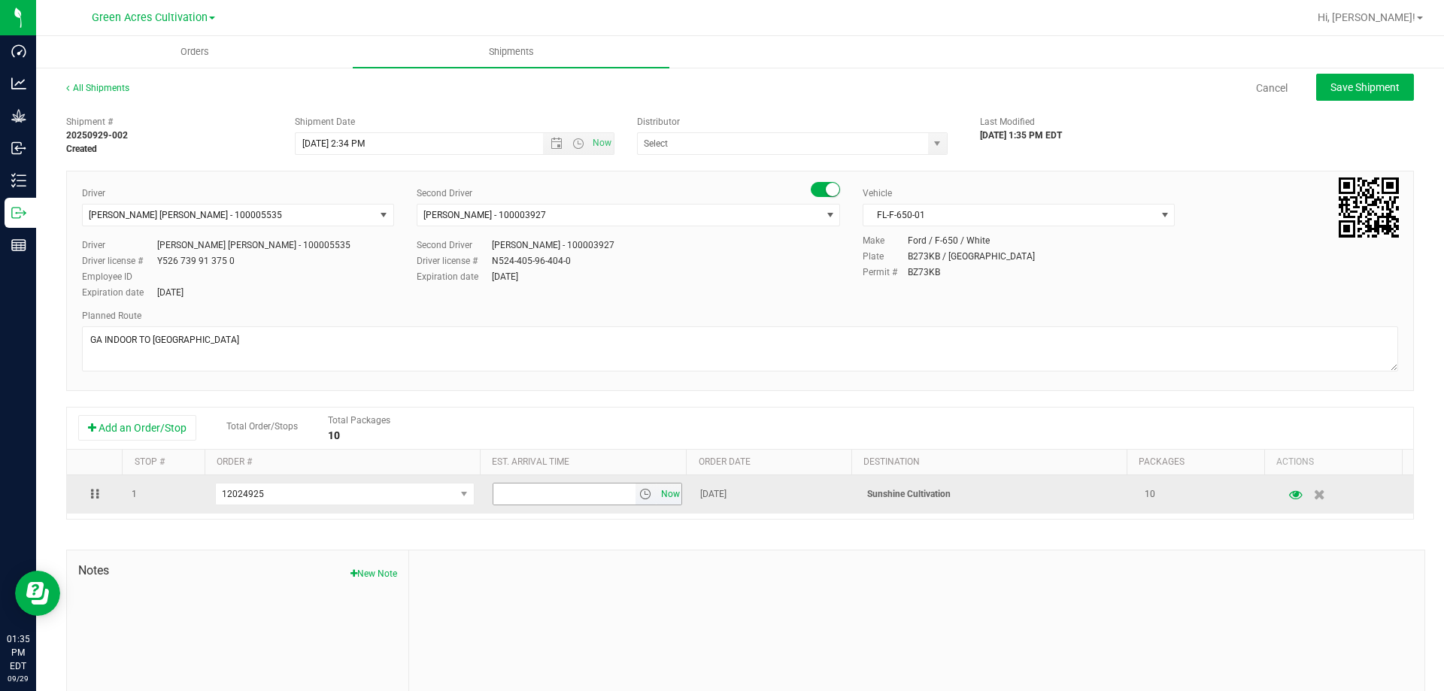
click at [665, 493] on span "Now" at bounding box center [670, 494] width 26 height 22
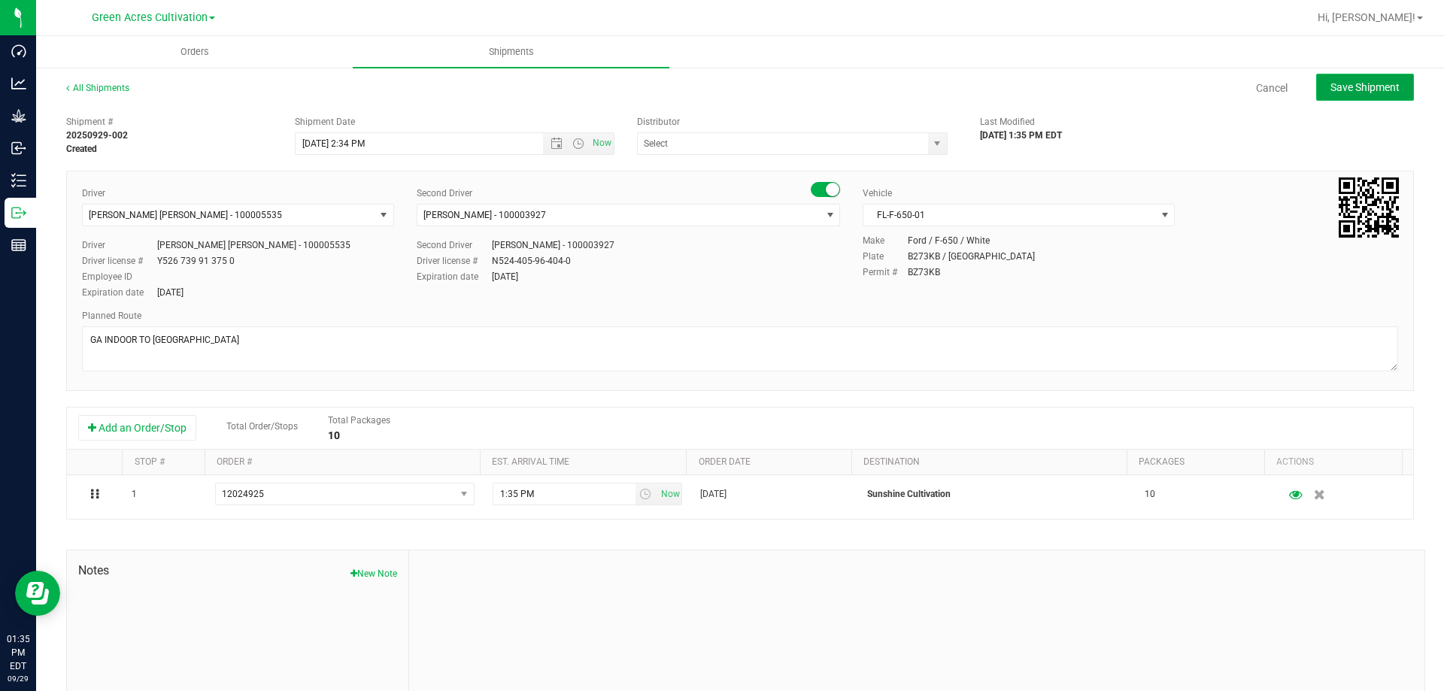
click at [1337, 95] on button "Save Shipment" at bounding box center [1365, 87] width 98 height 27
type input "[DATE] 6:34 PM"
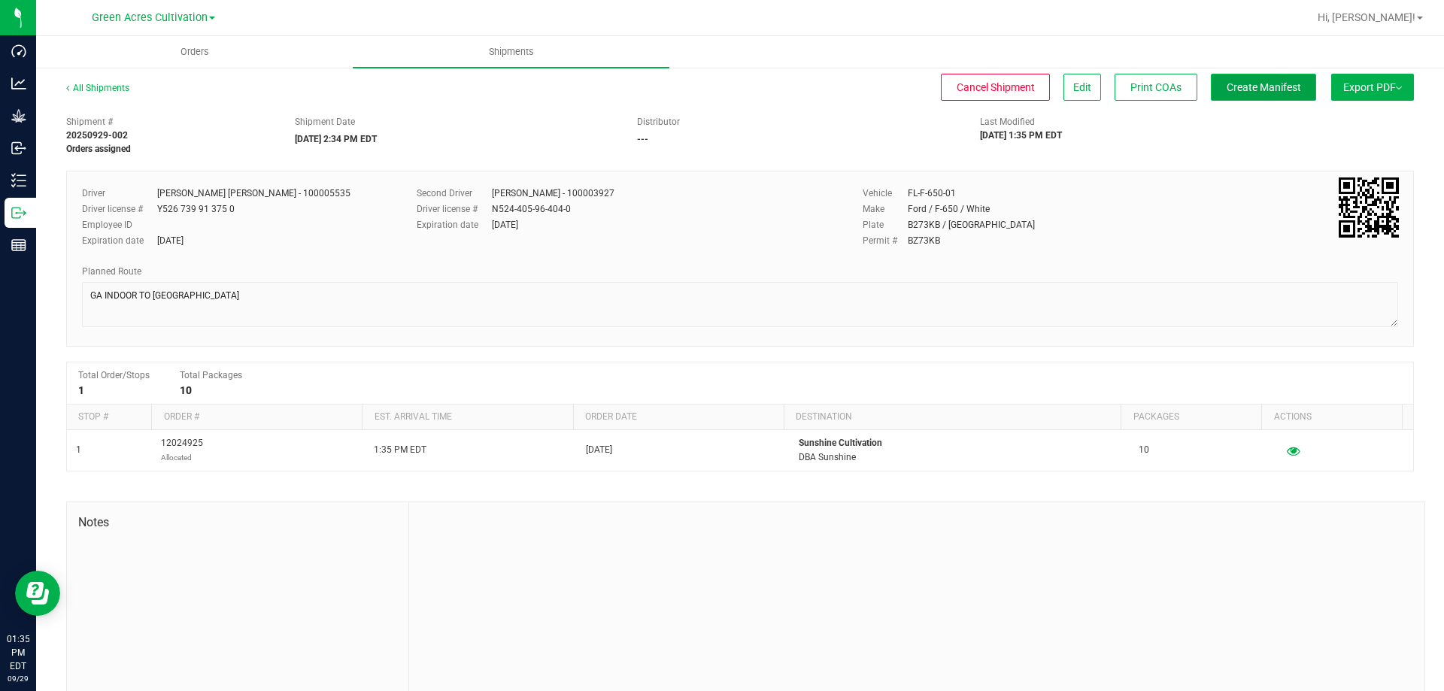
click at [1264, 92] on span "Create Manifest" at bounding box center [1263, 87] width 74 height 12
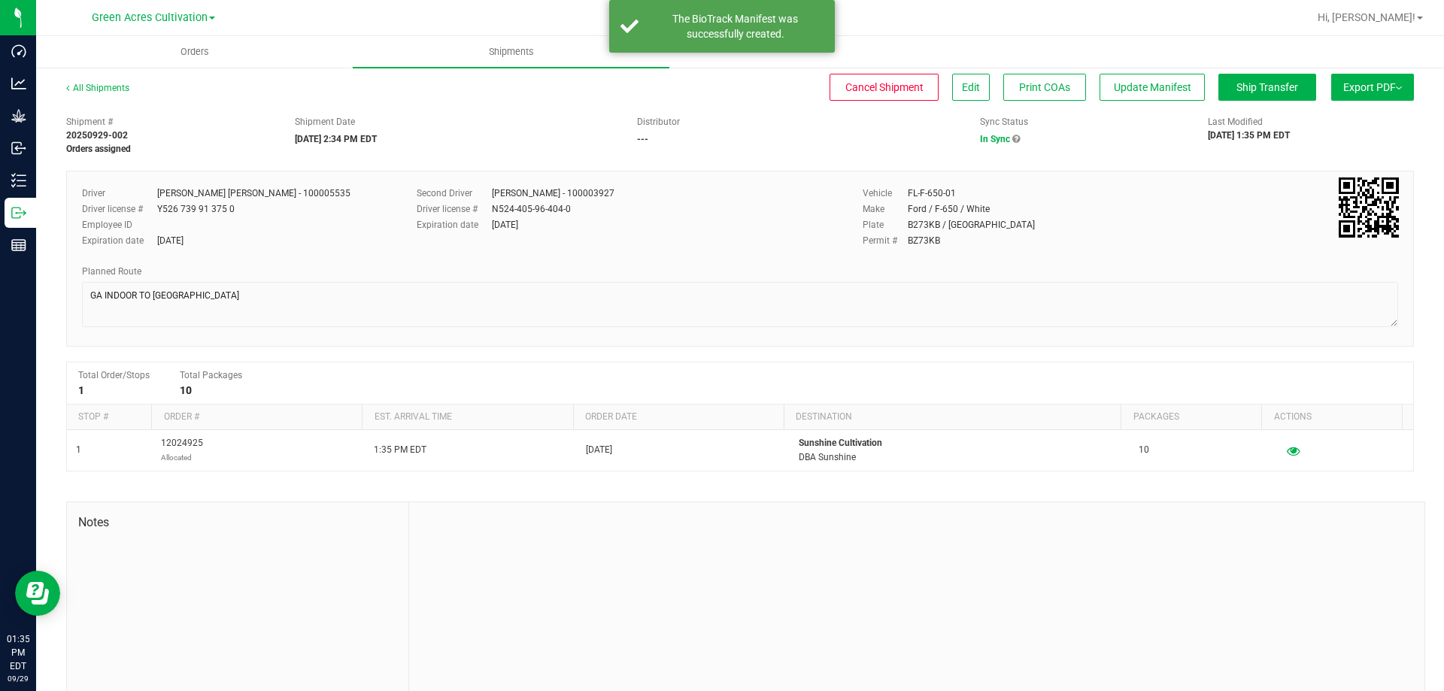
click at [1379, 88] on span "Export PDF" at bounding box center [1372, 87] width 59 height 12
click at [1361, 124] on span "Manifest by Package ID" at bounding box center [1349, 120] width 95 height 11
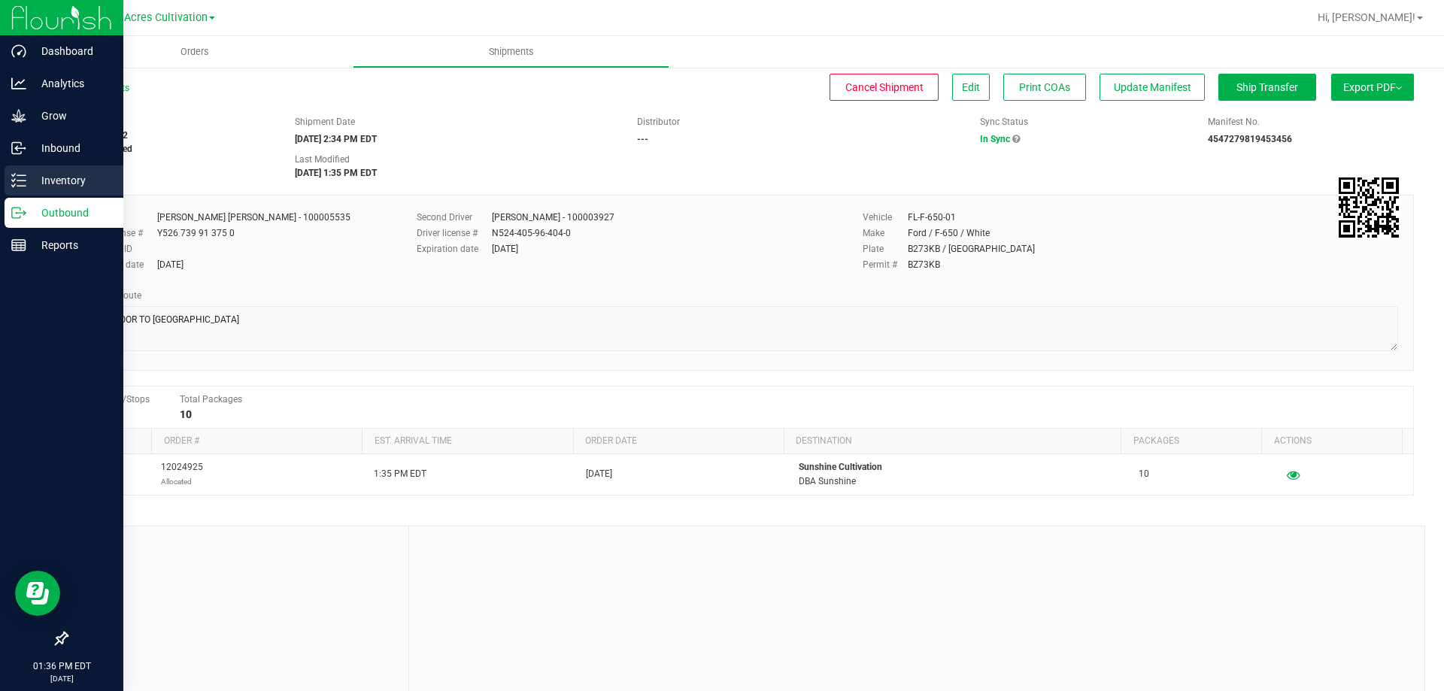
drag, startPoint x: 64, startPoint y: 180, endPoint x: 83, endPoint y: 181, distance: 19.6
click at [64, 180] on p "Inventory" at bounding box center [71, 180] width 90 height 18
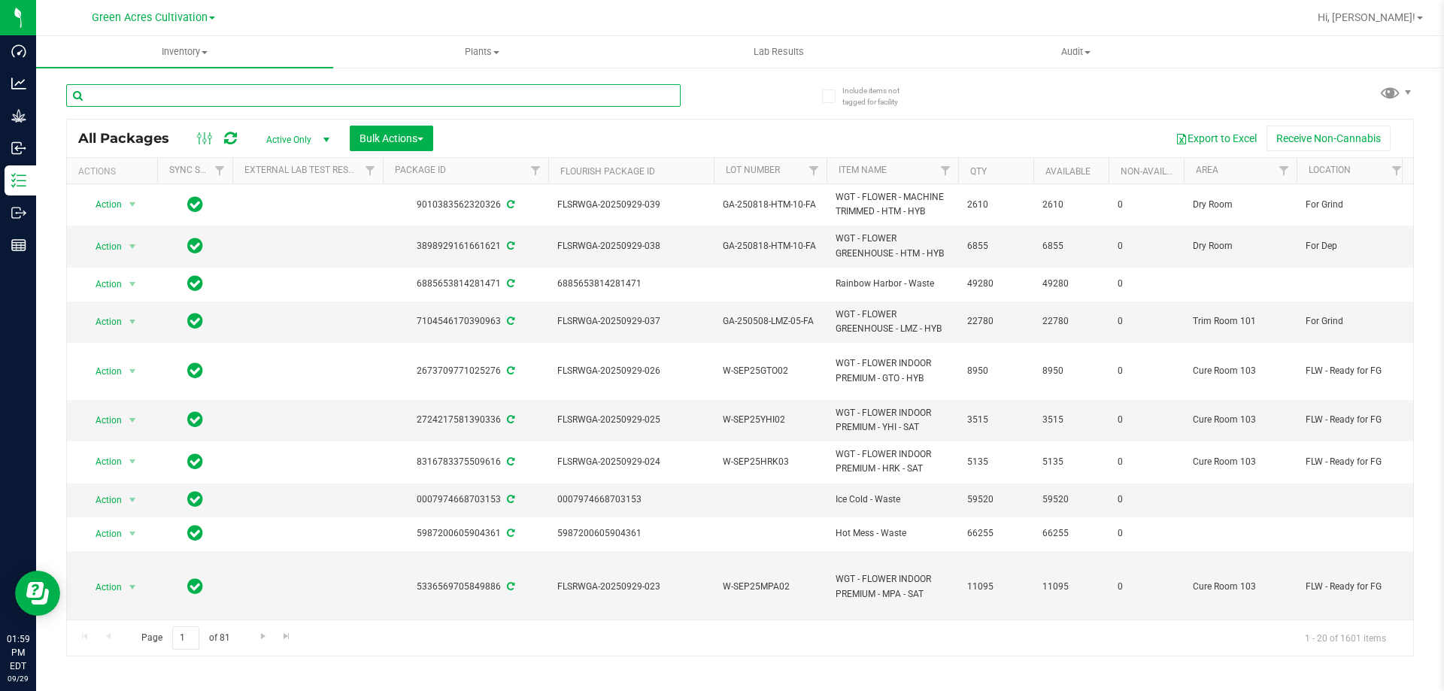
click at [526, 94] on input "text" at bounding box center [373, 95] width 614 height 23
click at [429, 137] on button "Bulk Actions" at bounding box center [391, 139] width 83 height 26
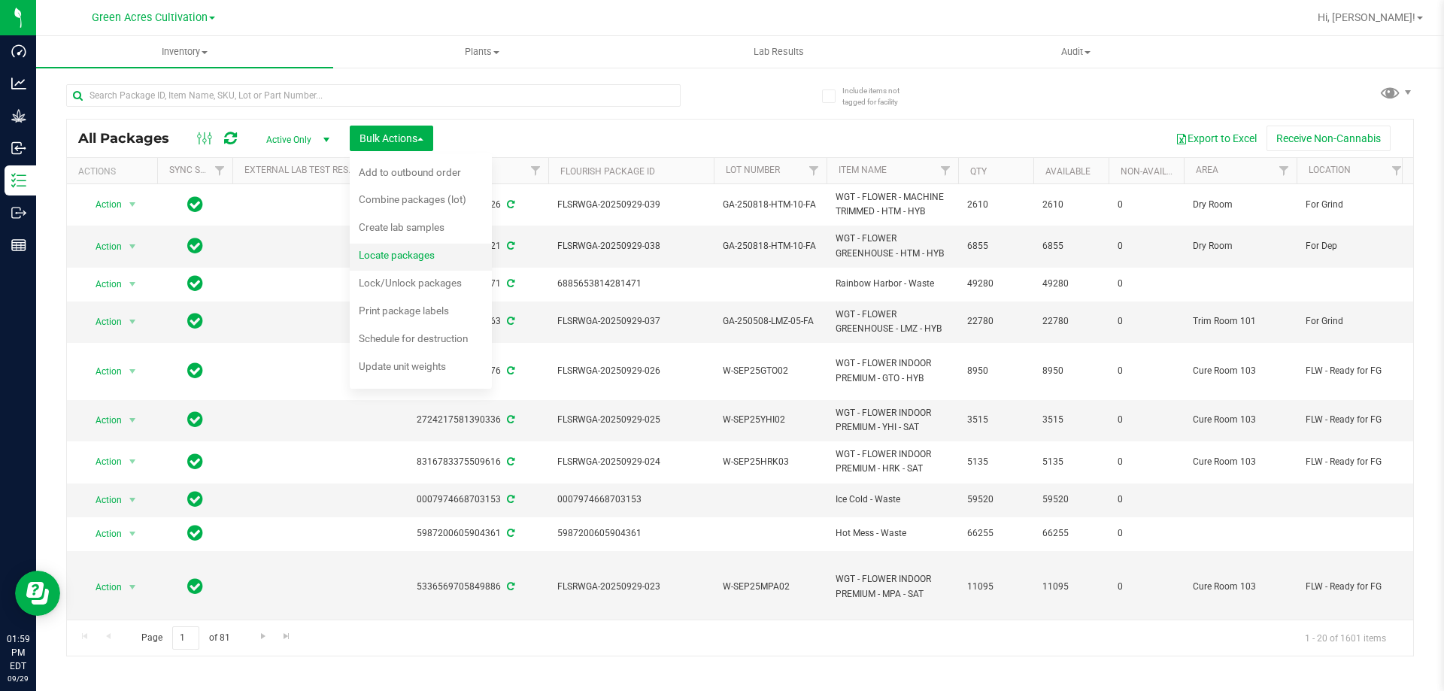
click at [393, 253] on span "Locate packages" at bounding box center [397, 255] width 76 height 12
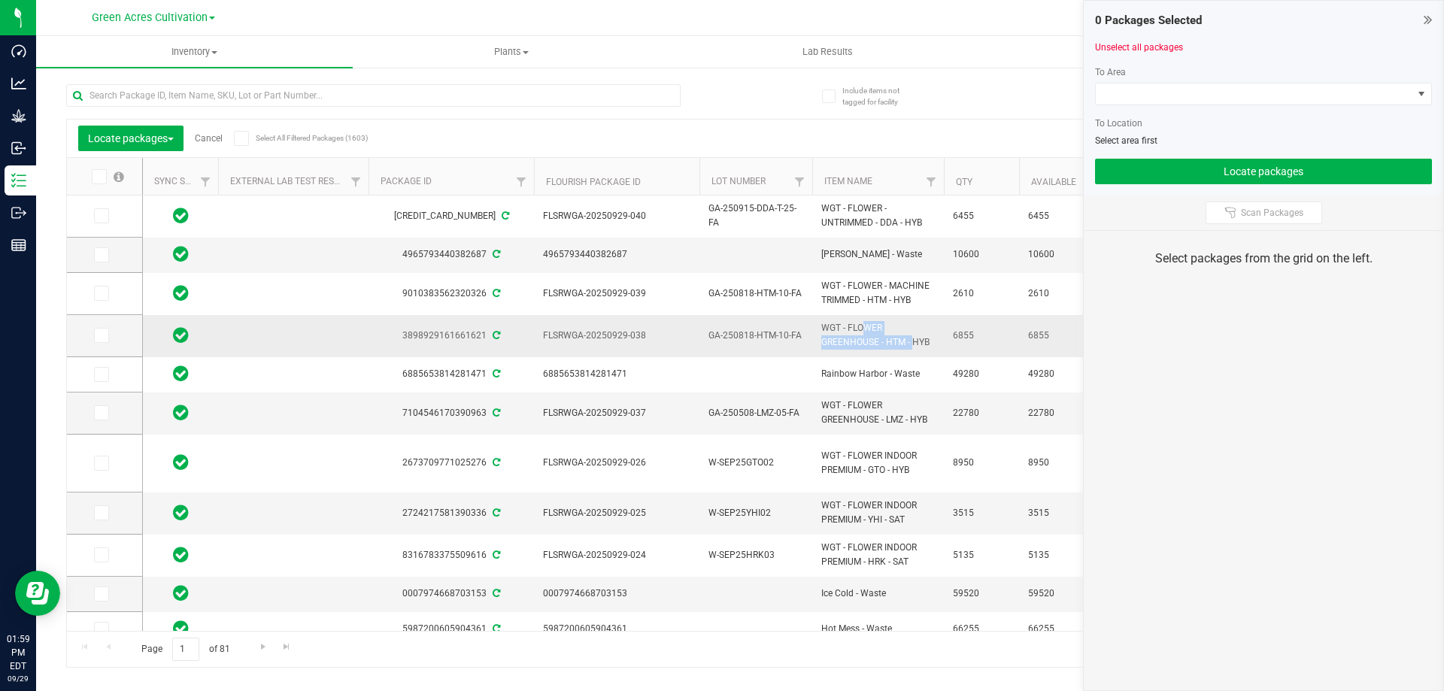
drag, startPoint x: 878, startPoint y: 345, endPoint x: 822, endPoint y: 325, distance: 59.9
click at [822, 325] on span "WGT - FLOWER GREENHOUSE - HTM - HYB" at bounding box center [878, 335] width 114 height 29
copy span "WGT - FLOWER GREENHOUSE"
click at [500, 102] on input "text" at bounding box center [373, 95] width 614 height 23
paste input "WGT - FLOWER GREENHOUSE"
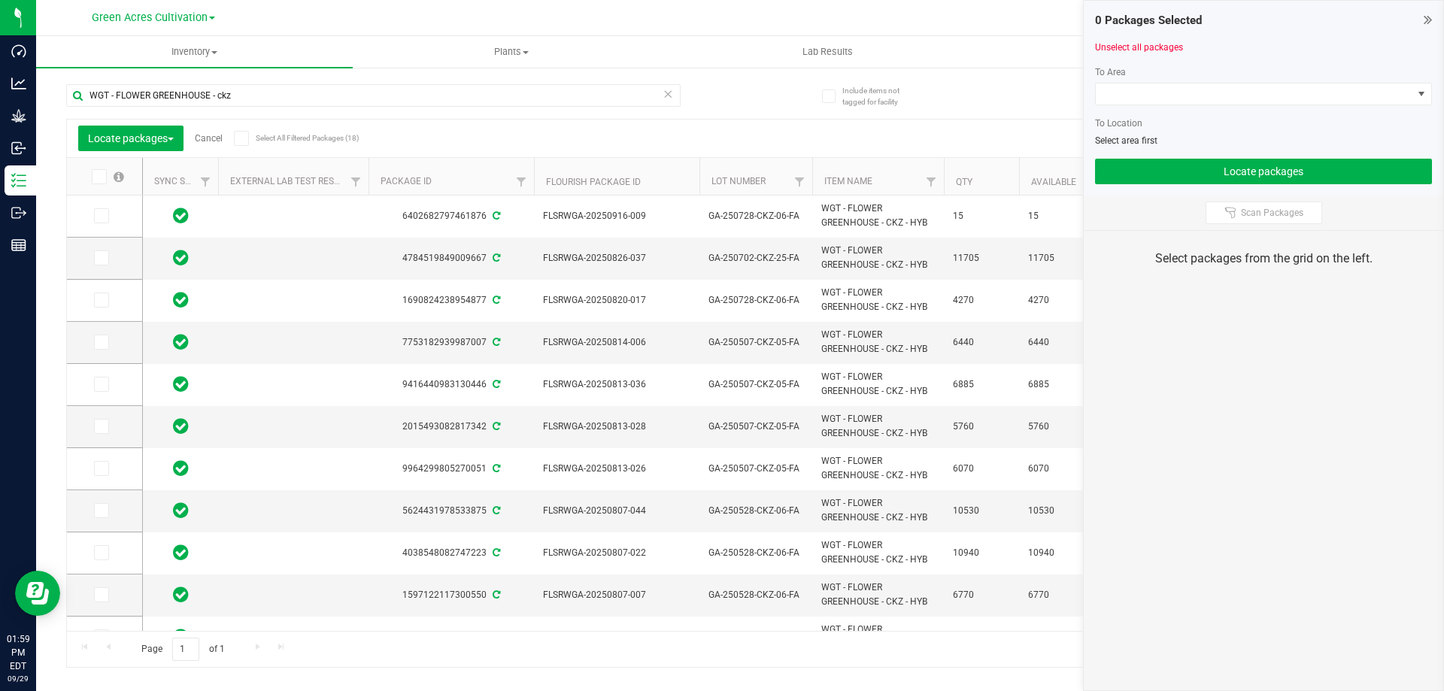
drag, startPoint x: 544, startPoint y: 253, endPoint x: 787, endPoint y: 15, distance: 340.8
click at [102, 258] on icon at bounding box center [100, 258] width 10 height 0
click at [0, 0] on input "checkbox" at bounding box center [0, 0] width 0 height 0
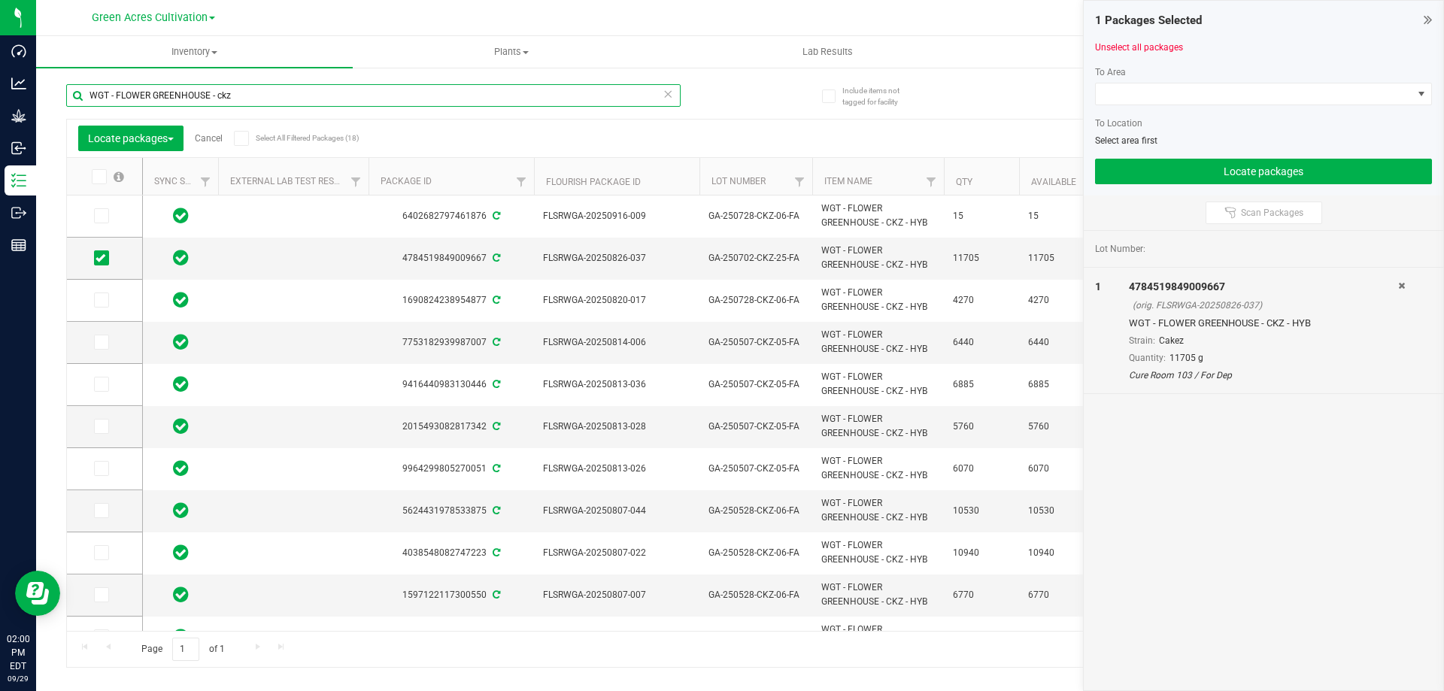
click at [232, 91] on input "WGT - FLOWER GREENHOUSE - ckz" at bounding box center [373, 95] width 614 height 23
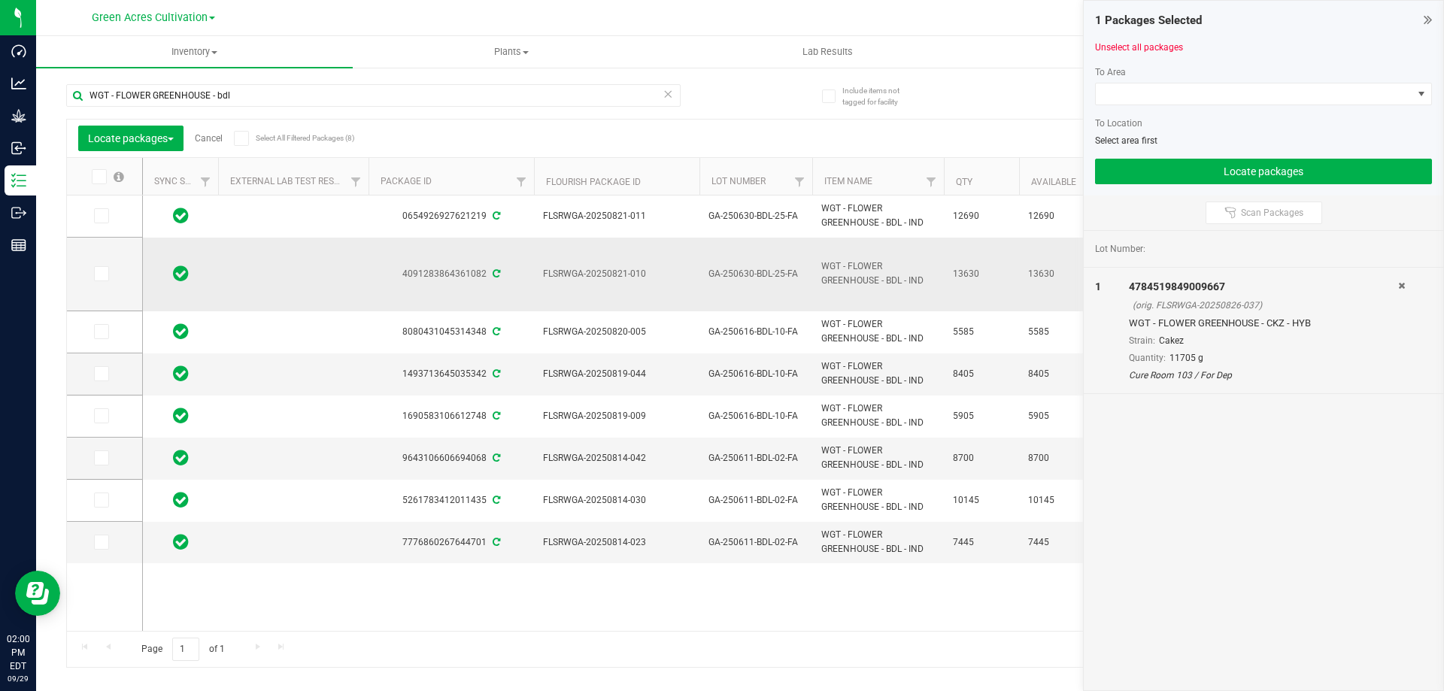
drag, startPoint x: 543, startPoint y: 273, endPoint x: 978, endPoint y: 271, distance: 435.4
copy tr "FLSRWGA-20250821-010 GA-250630-BDL-25-FA WGT - FLOWER GREENHOUSE - BDL - IND 13…"
click at [102, 274] on icon at bounding box center [100, 274] width 10 height 0
click at [0, 0] on input "checkbox" at bounding box center [0, 0] width 0 height 0
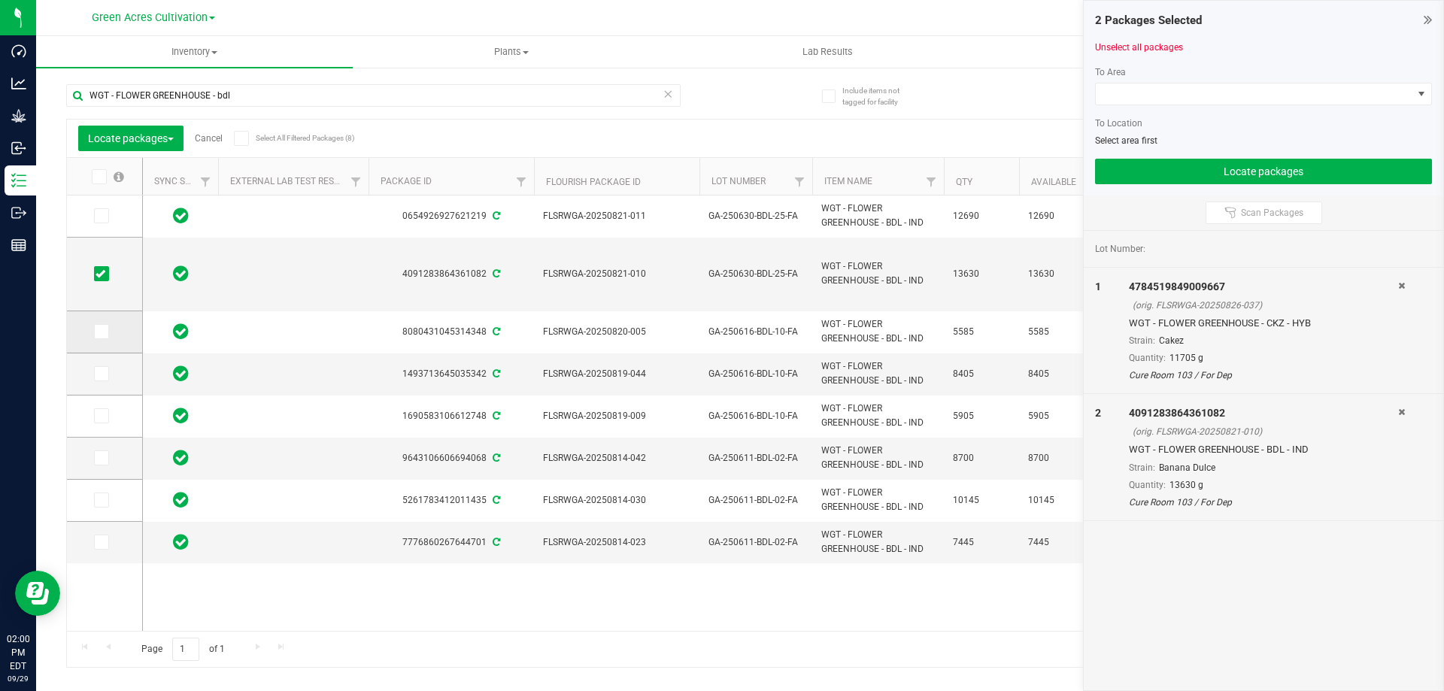
click at [99, 325] on span at bounding box center [101, 331] width 15 height 15
click at [0, 0] on input "checkbox" at bounding box center [0, 0] width 0 height 0
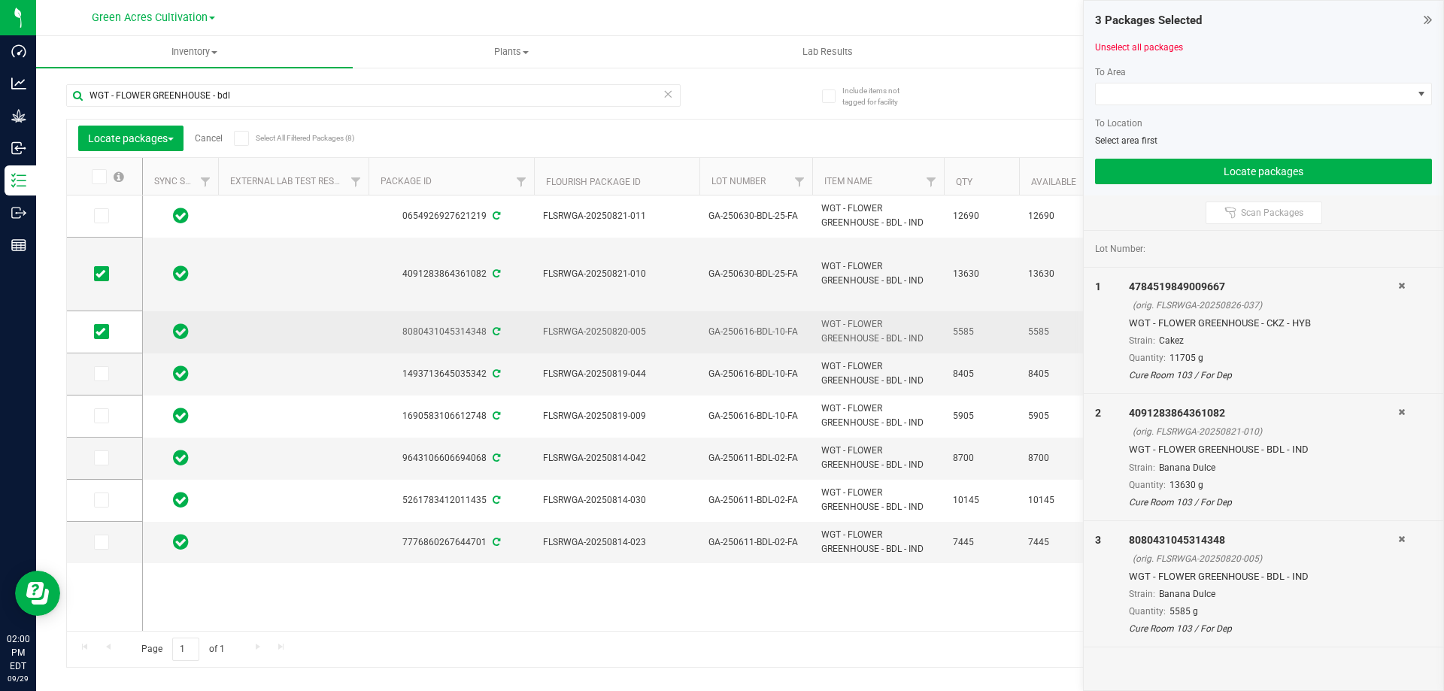
drag, startPoint x: 544, startPoint y: 333, endPoint x: 1005, endPoint y: 331, distance: 461.7
copy tr "FLSRWGA-20250820-005 GA-250616-BDL-10-FA WGT - FLOWER GREENHOUSE - BDL - IND 55…"
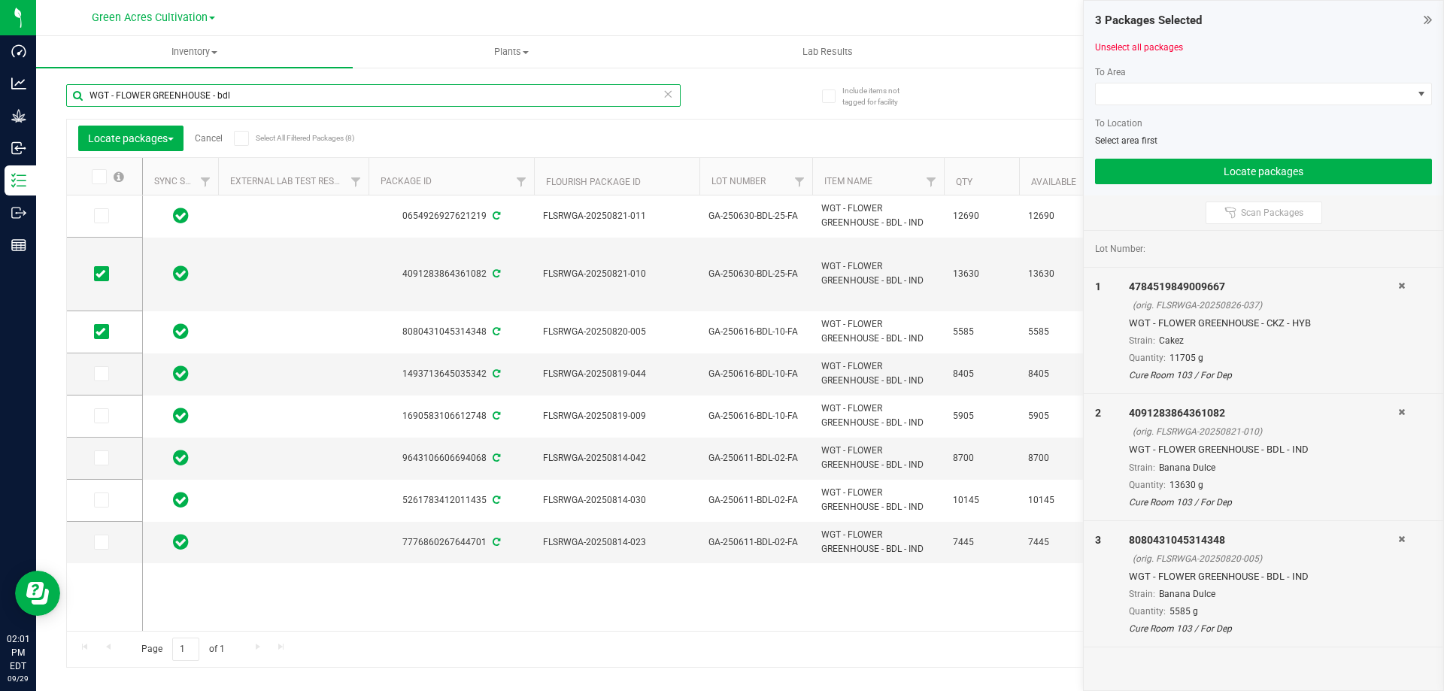
click at [311, 98] on input "WGT - FLOWER GREENHOUSE - bdl" at bounding box center [373, 95] width 614 height 23
click at [310, 98] on input "WGT - FLOWER GREENHOUSE - bdl" at bounding box center [373, 95] width 614 height 23
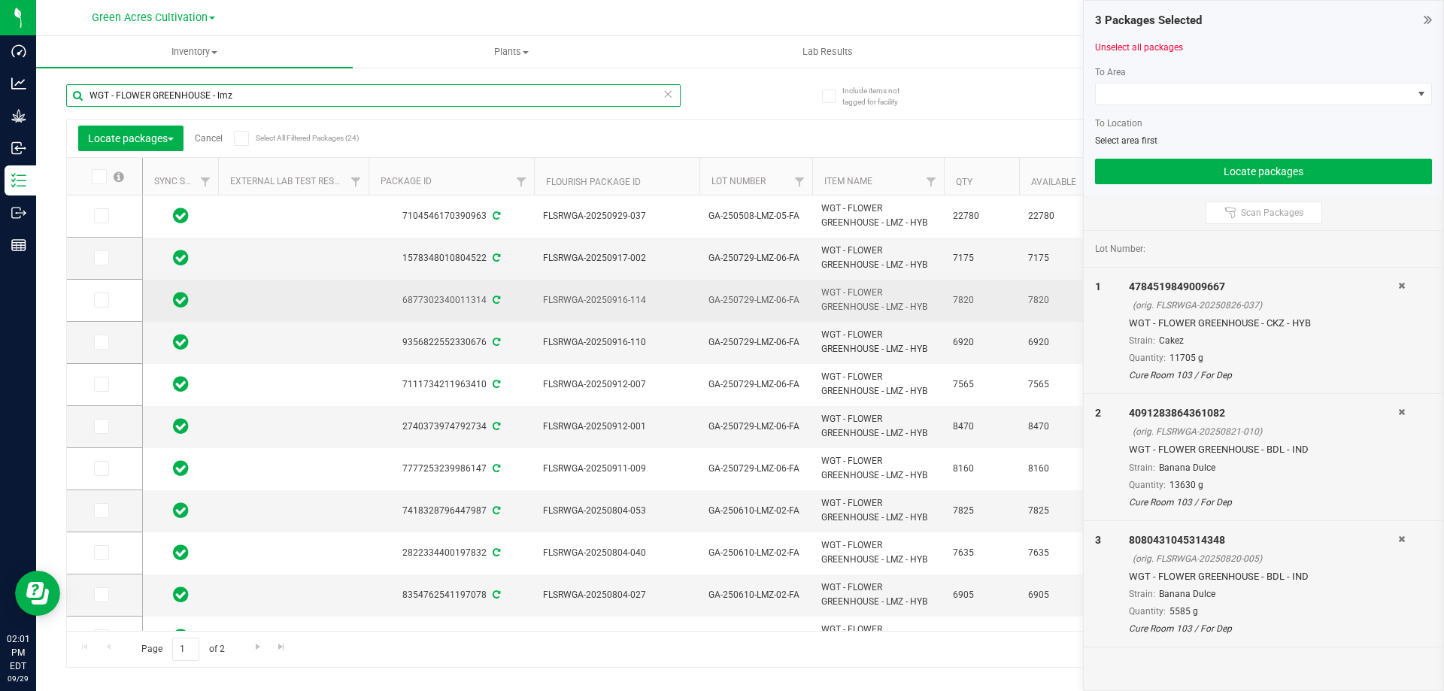
type input "WGT - FLOWER GREENHOUSE - lmz"
drag, startPoint x: 544, startPoint y: 303, endPoint x: 992, endPoint y: 284, distance: 448.6
copy tr "FLSRWGA-20250916-114 GA-250729-LMZ-06-FA WGT - FLOWER GREENHOUSE - LMZ - HYB 78…"
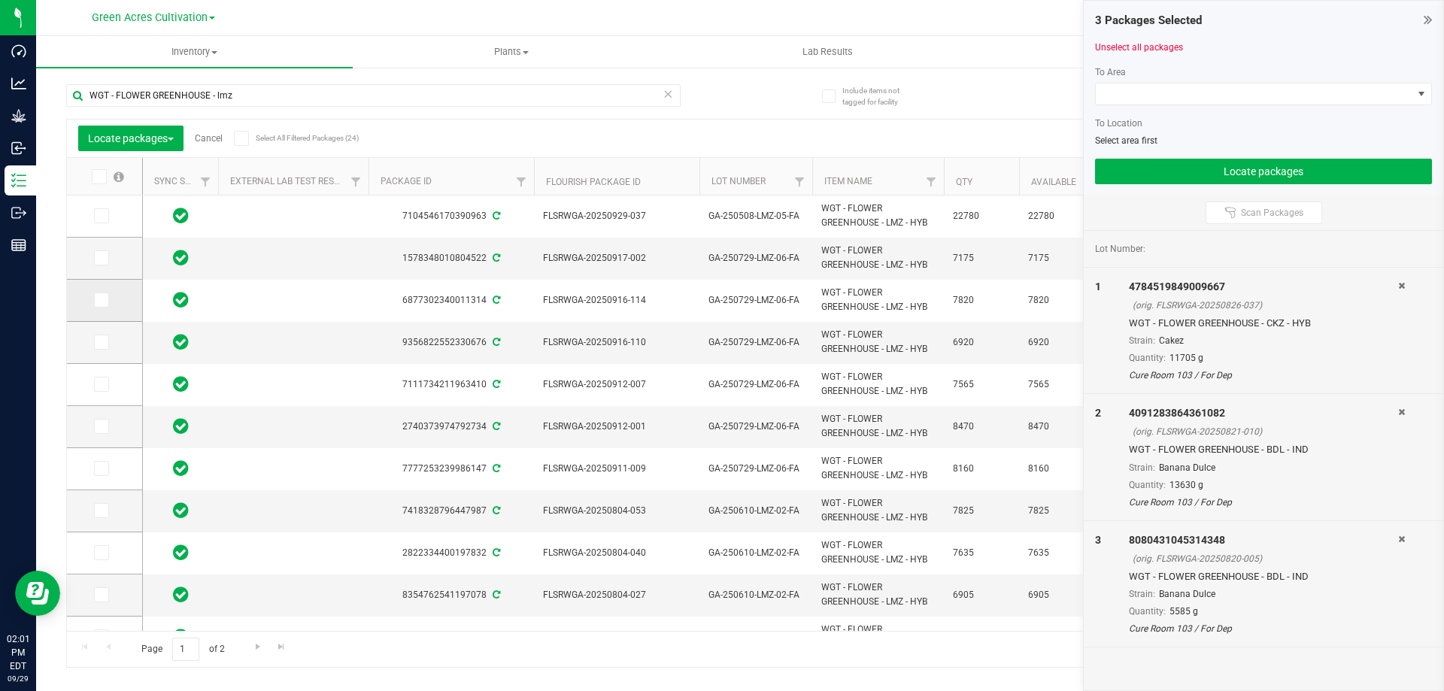
click at [95, 306] on span at bounding box center [101, 300] width 15 height 15
click at [0, 0] on input "checkbox" at bounding box center [0, 0] width 0 height 0
click at [101, 300] on icon at bounding box center [100, 300] width 10 height 0
click at [0, 0] on input "checkbox" at bounding box center [0, 0] width 0 height 0
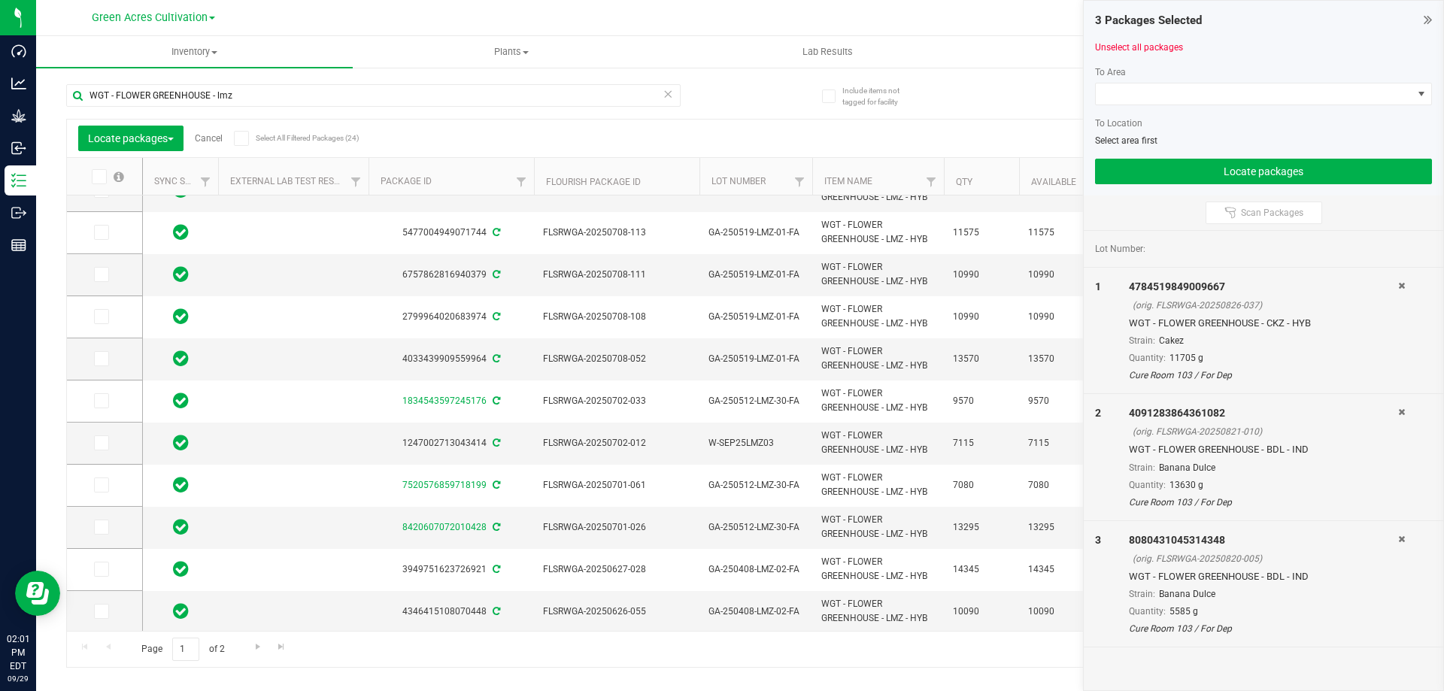
scroll to position [406, 0]
click at [255, 650] on span "Go to the next page" at bounding box center [258, 647] width 12 height 12
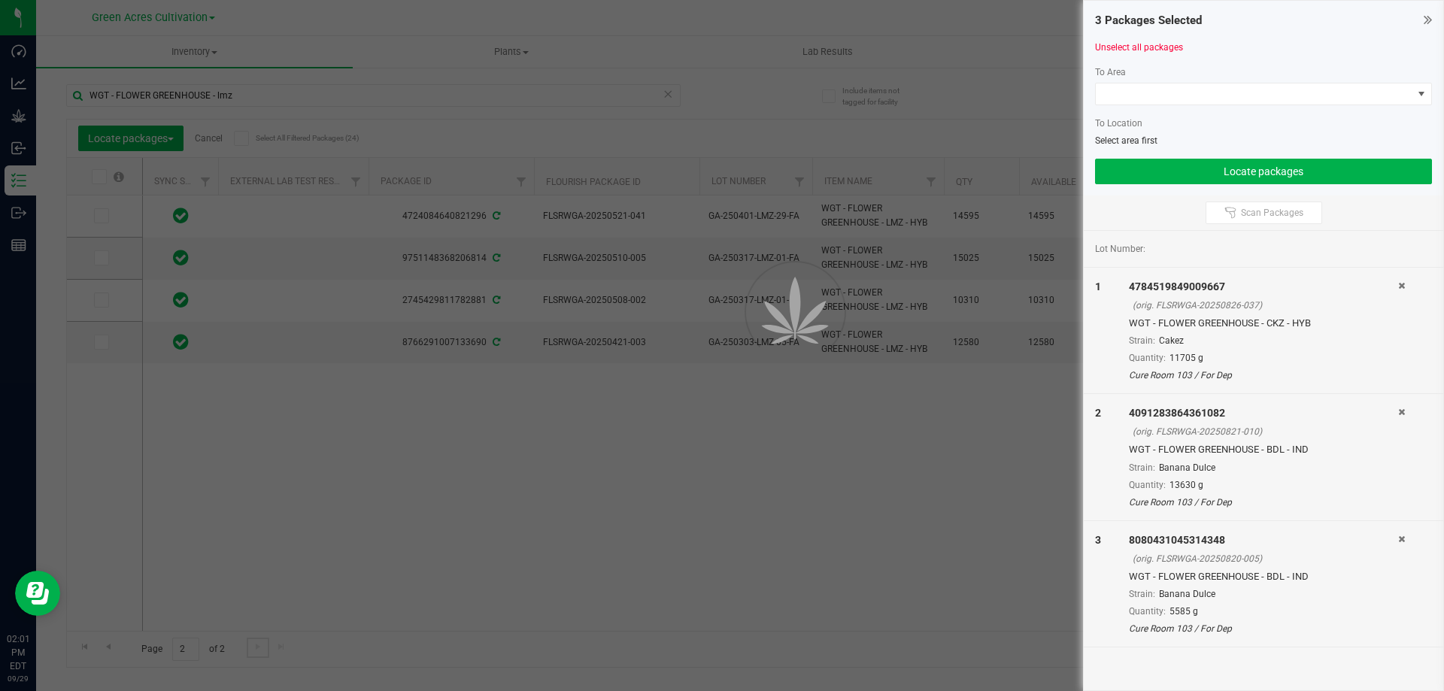
scroll to position [0, 0]
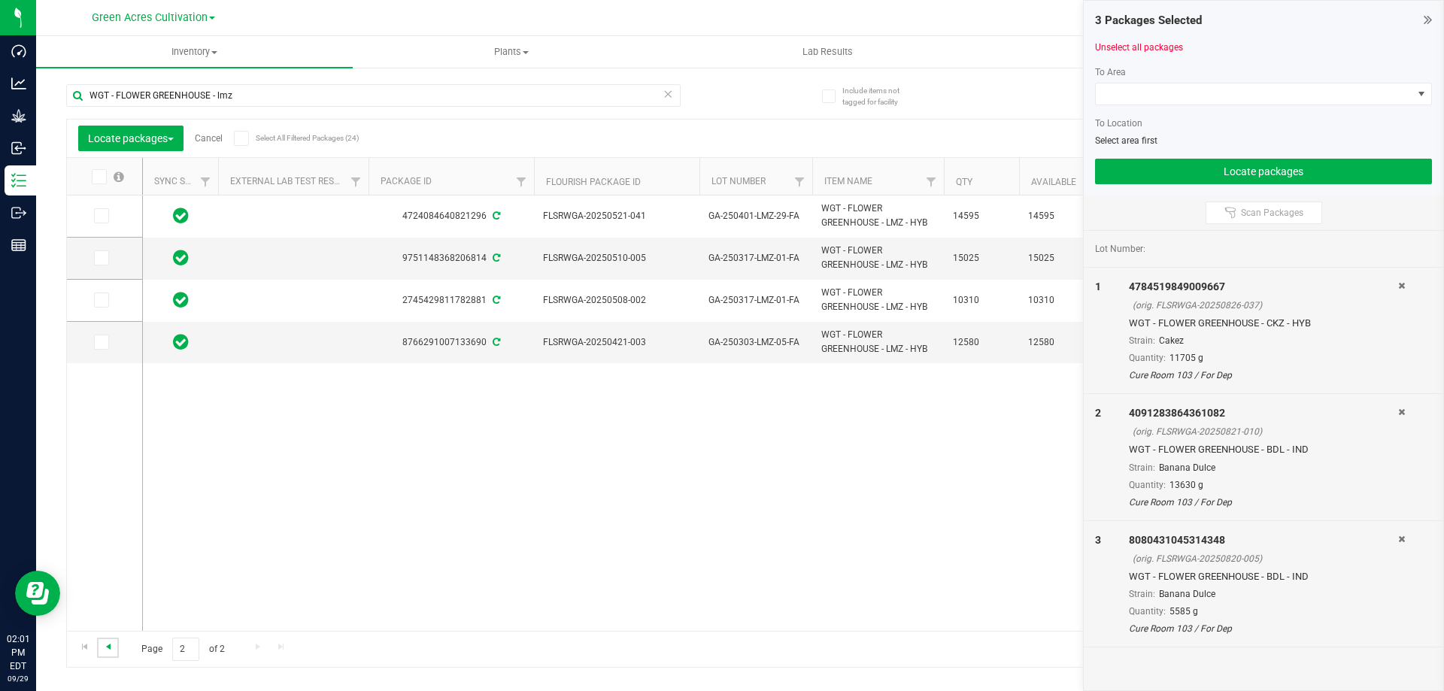
click at [112, 644] on span "Go to the previous page" at bounding box center [108, 647] width 12 height 12
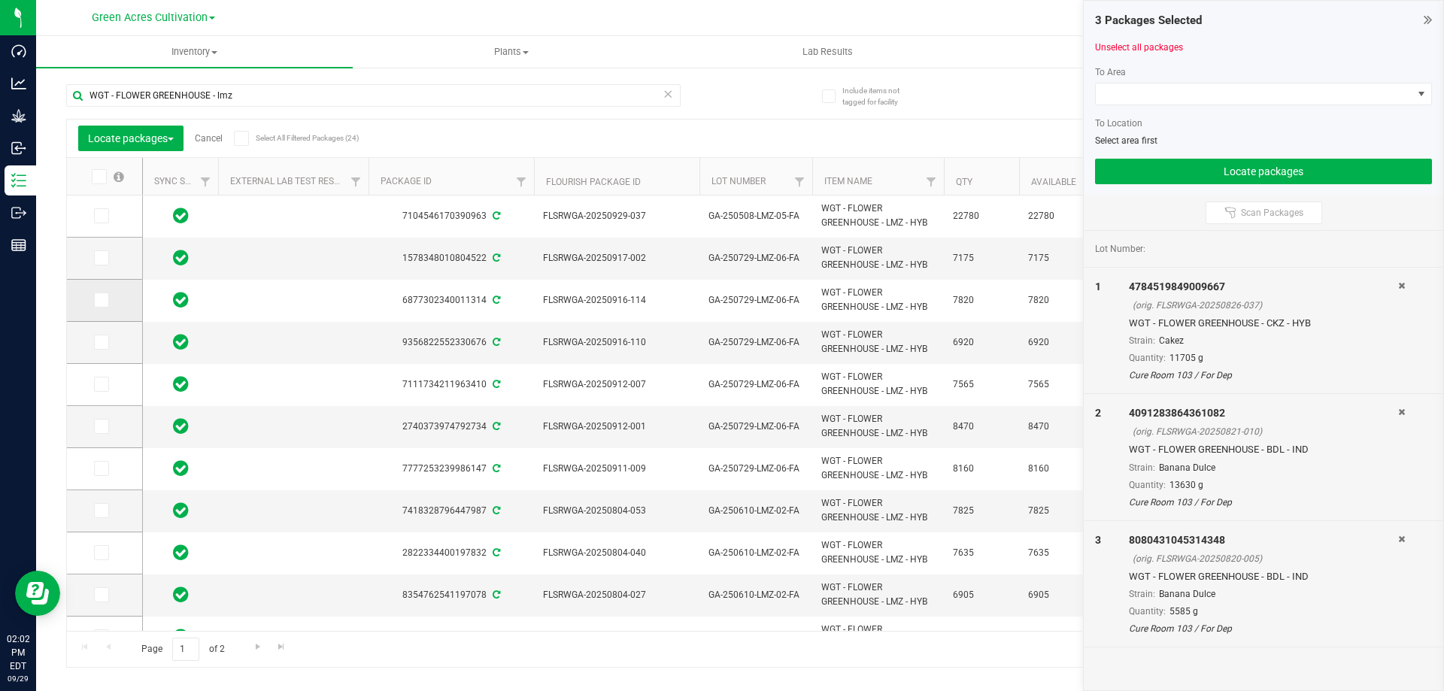
click at [108, 304] on span at bounding box center [101, 300] width 15 height 15
click at [0, 0] on input "checkbox" at bounding box center [0, 0] width 0 height 0
click at [1269, 89] on span at bounding box center [1254, 93] width 317 height 21
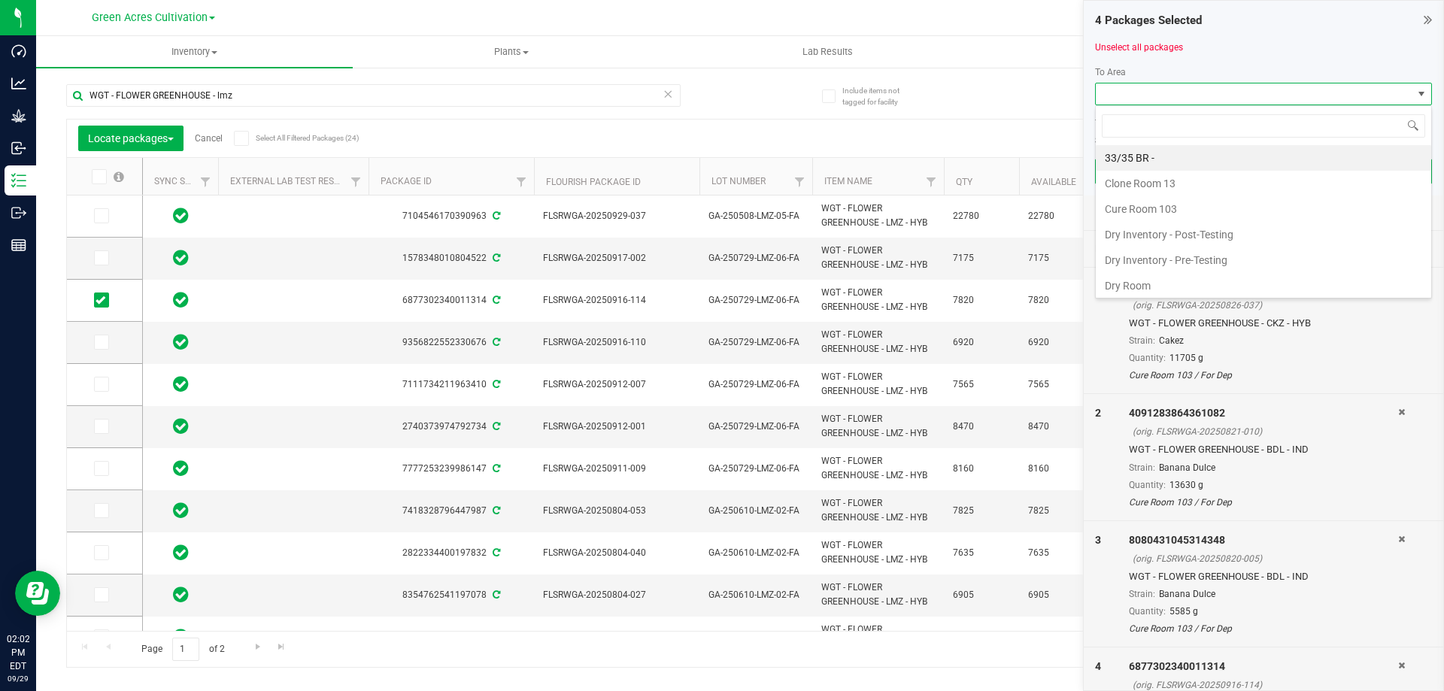
type input "r"
type input "d"
type input "f"
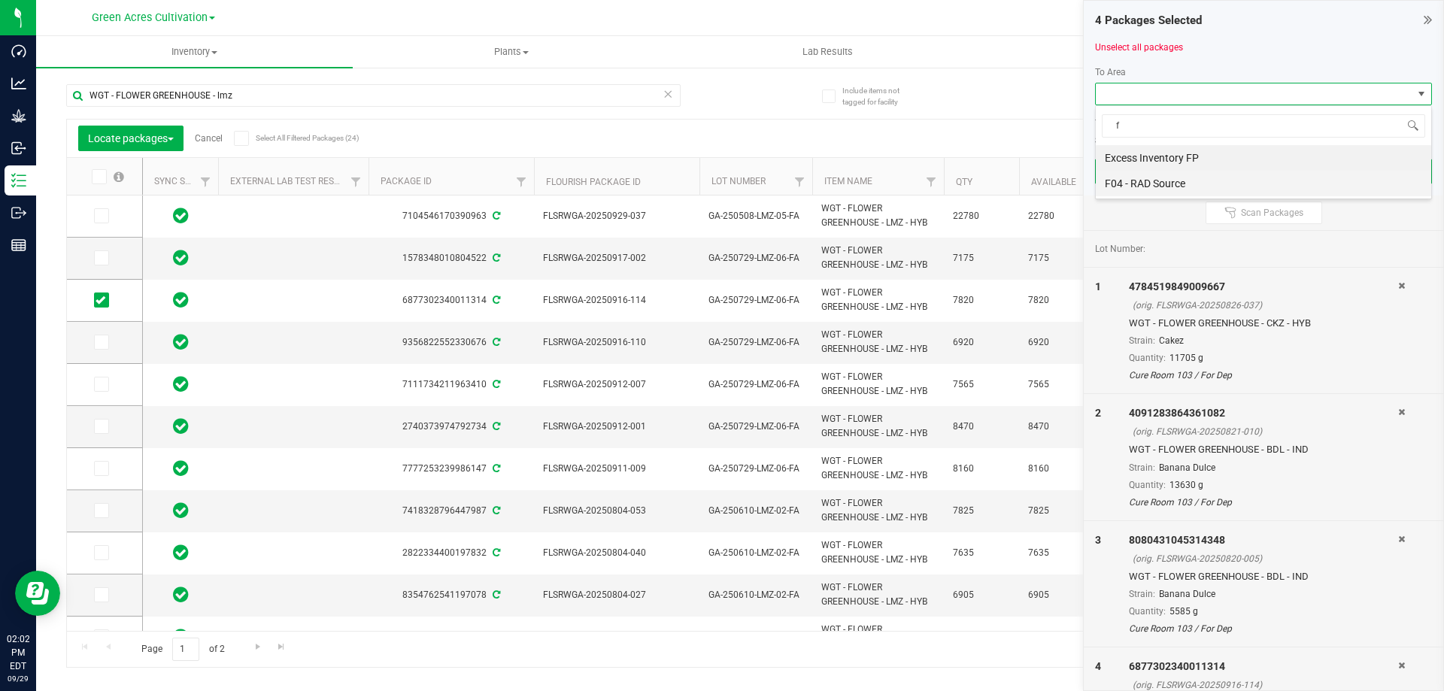
click at [1153, 182] on li "F04 - RAD Source" at bounding box center [1263, 184] width 335 height 26
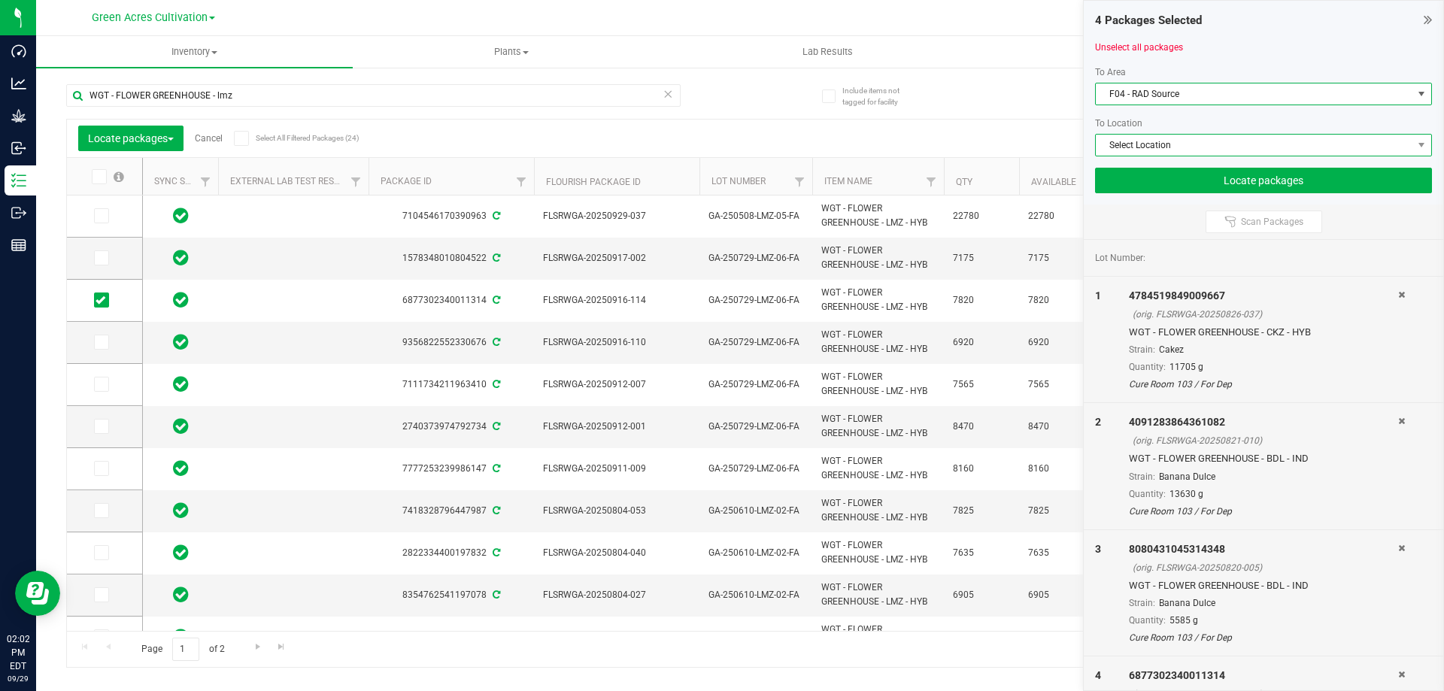
click at [1159, 144] on span "Select Location" at bounding box center [1254, 145] width 317 height 21
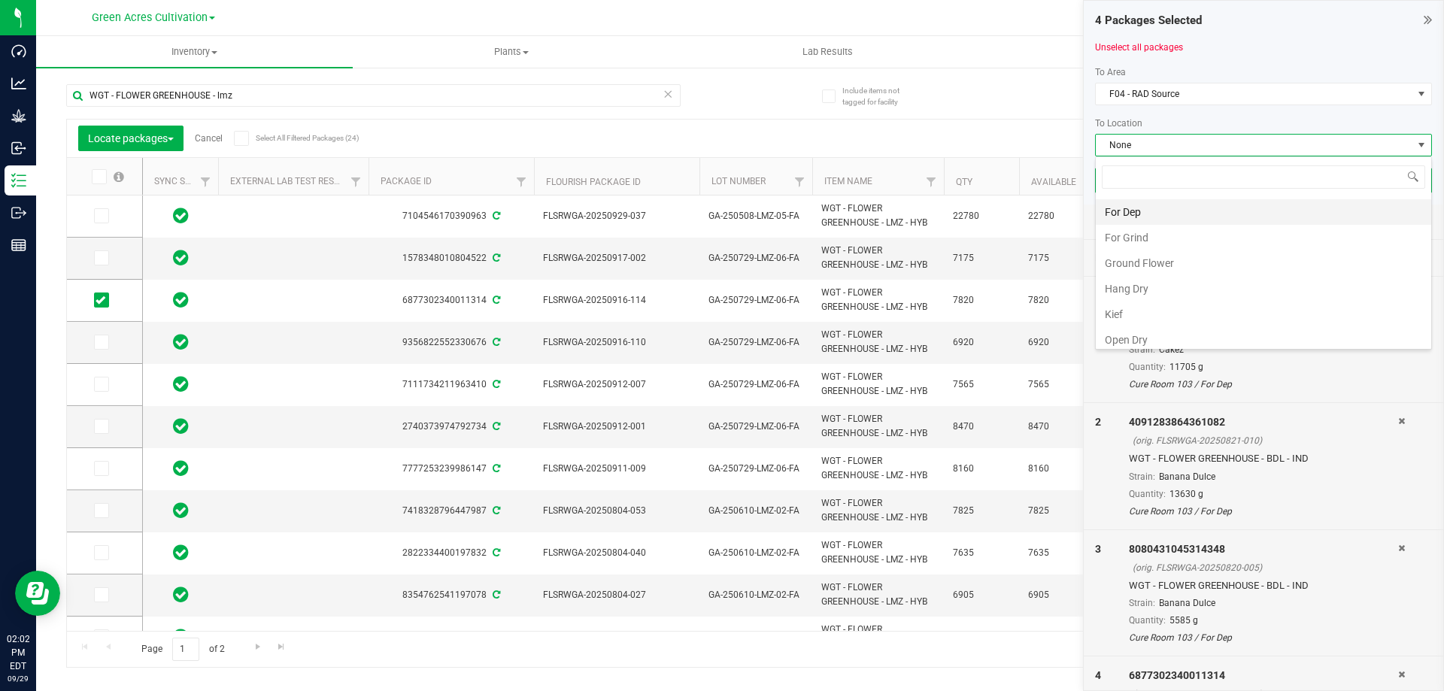
click at [1144, 210] on li "For Dep" at bounding box center [1263, 212] width 335 height 26
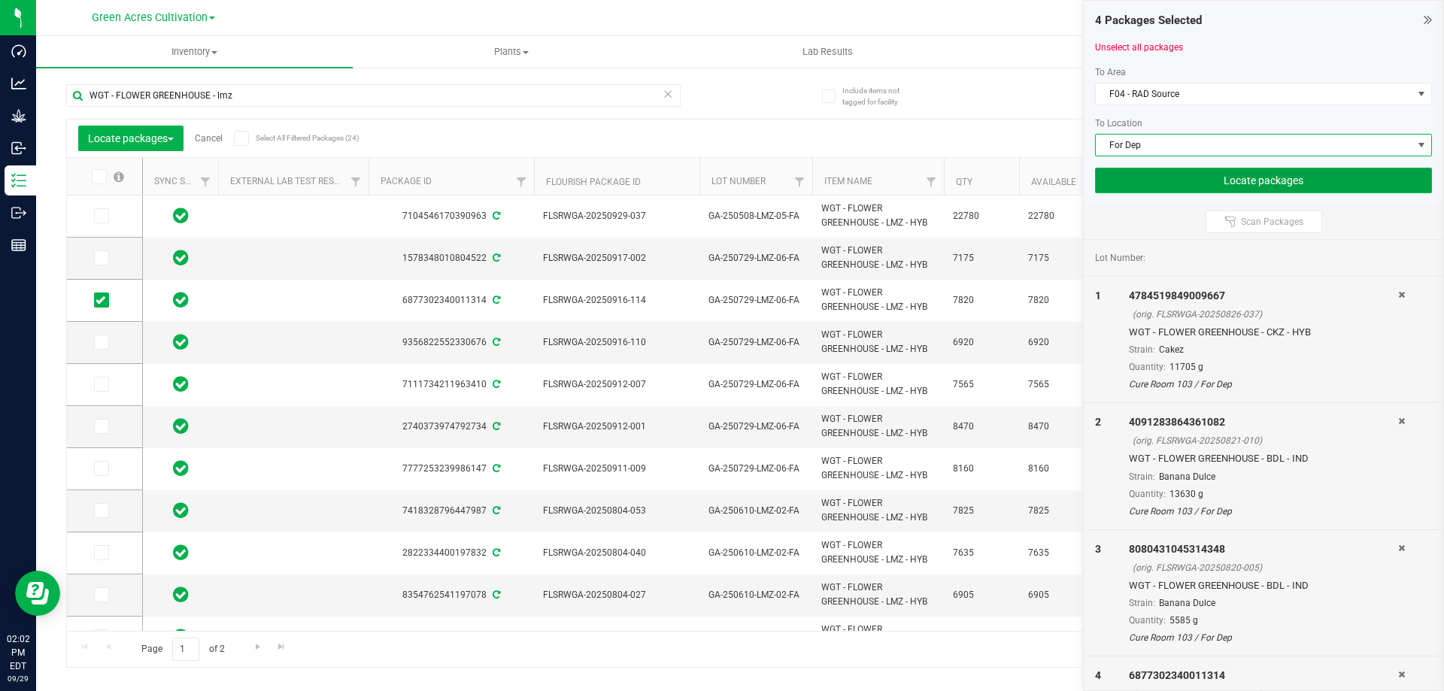
click at [1178, 176] on button "Locate packages" at bounding box center [1263, 181] width 337 height 26
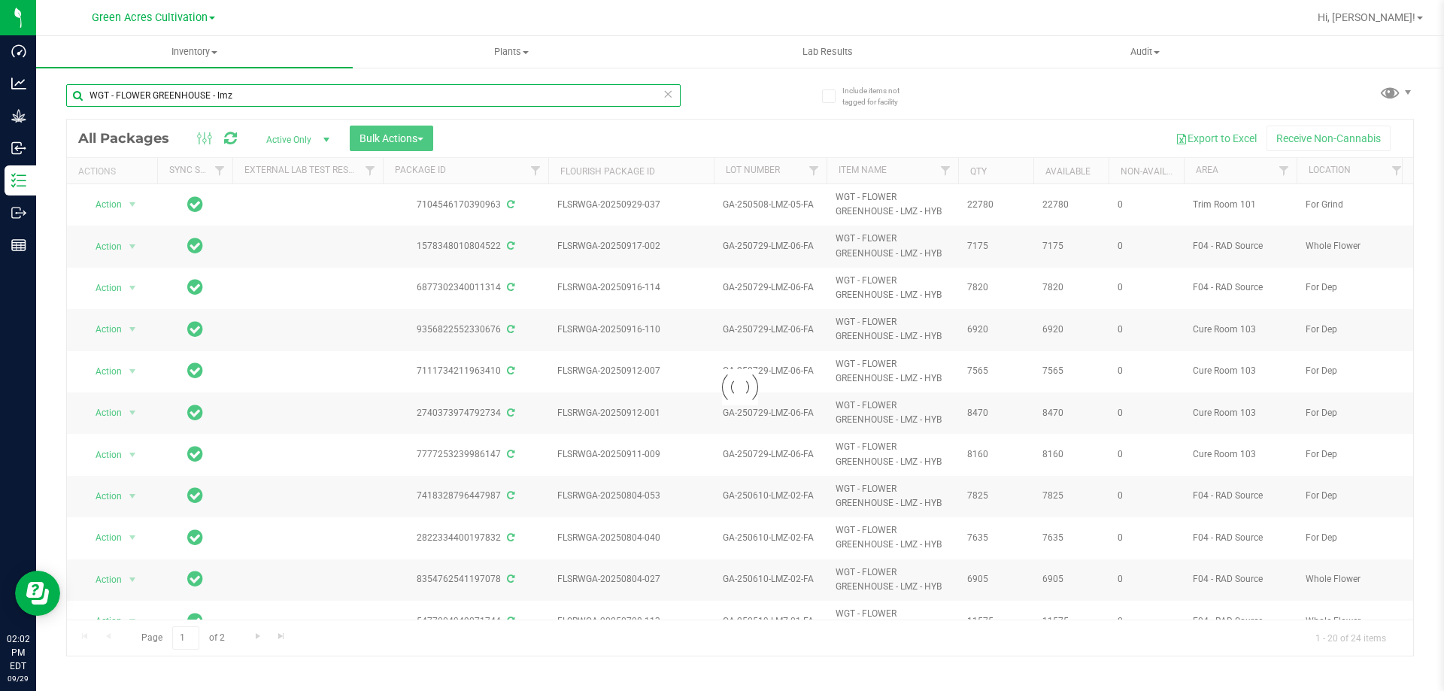
click at [276, 92] on input "WGT - FLOWER GREENHOUSE - lmz" at bounding box center [373, 95] width 614 height 23
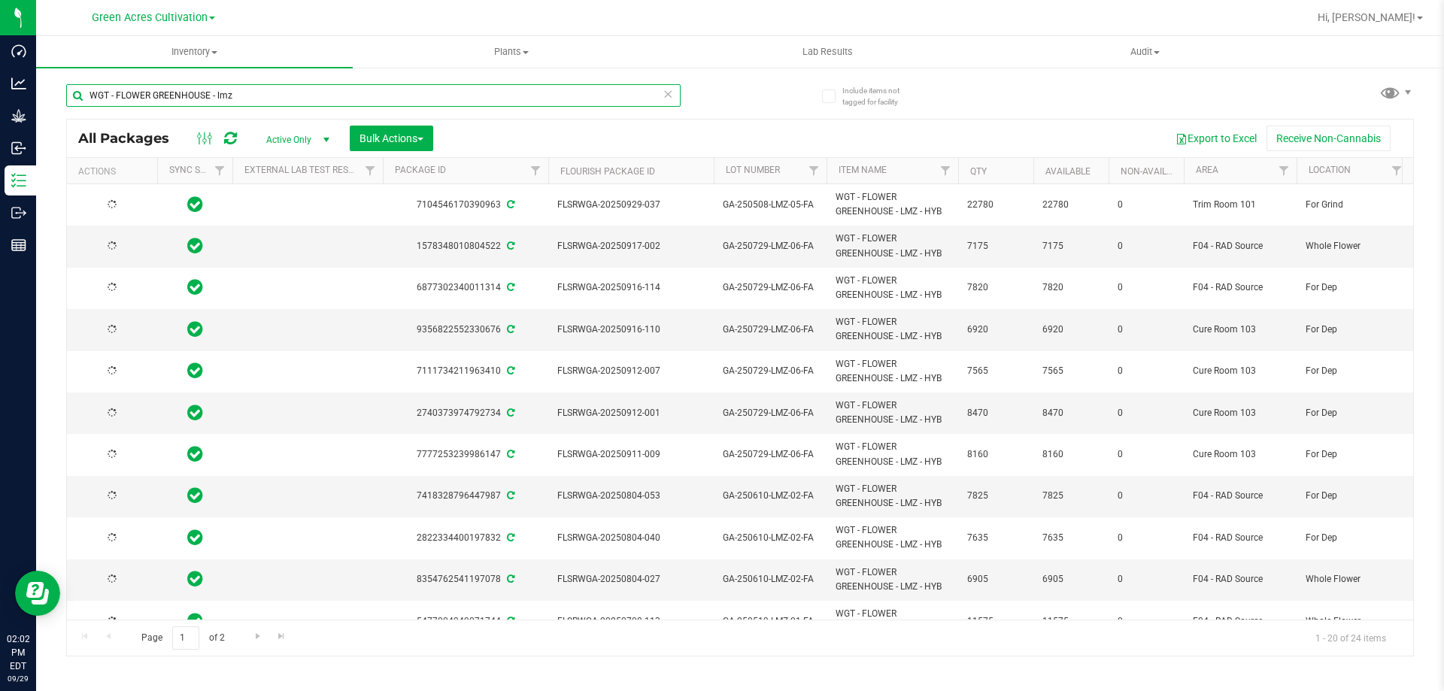
click at [276, 92] on input "WGT - FLOWER GREENHOUSE - lmz" at bounding box center [373, 95] width 614 height 23
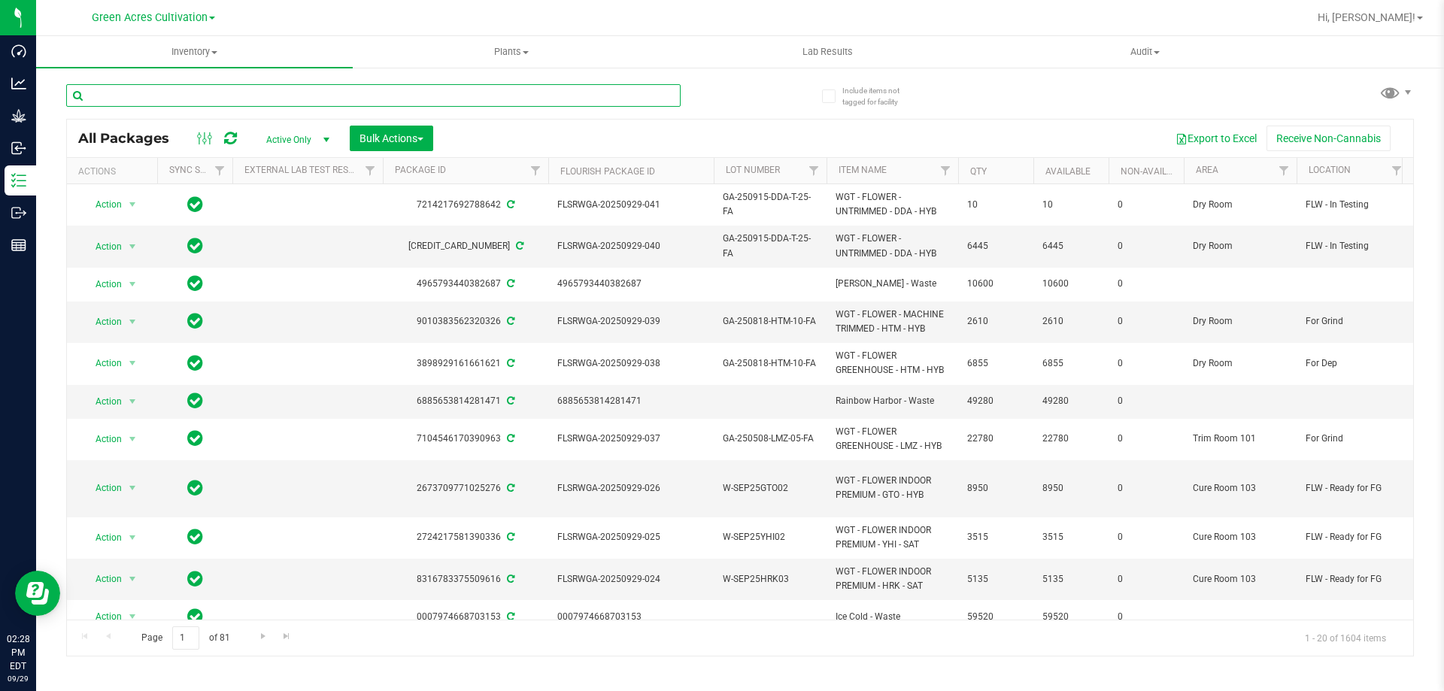
click at [464, 102] on input "text" at bounding box center [373, 95] width 614 height 23
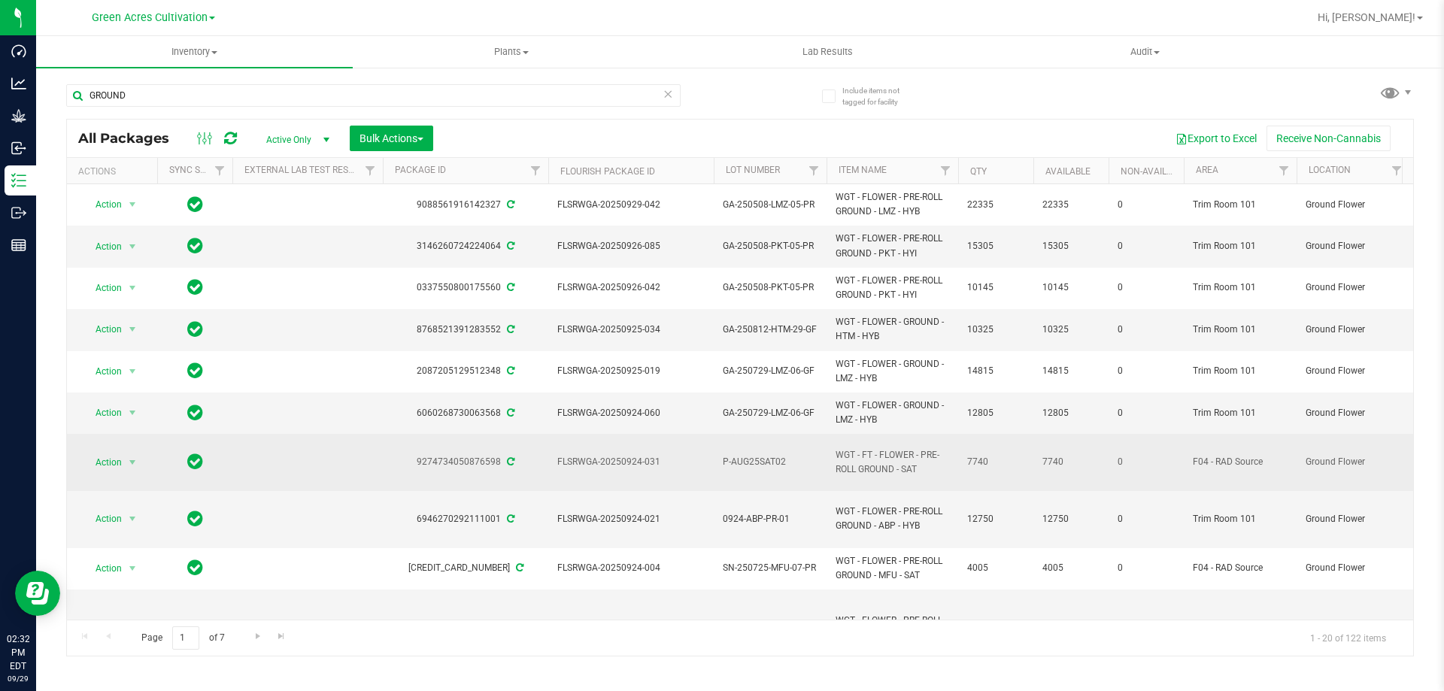
drag, startPoint x: 893, startPoint y: 465, endPoint x: 835, endPoint y: 452, distance: 59.5
click at [835, 452] on span "WGT - FT - FLOWER - PRE-ROLL GROUND - SAT" at bounding box center [892, 462] width 114 height 29
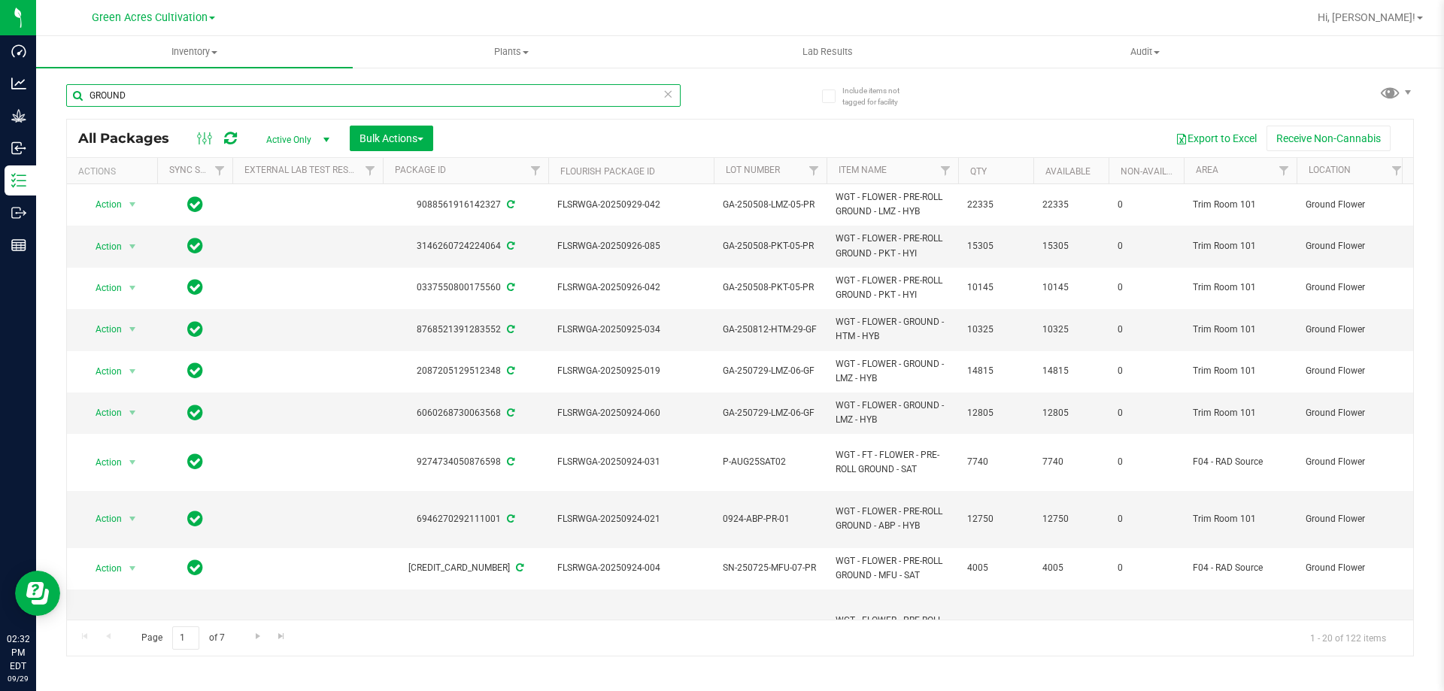
click at [447, 100] on input "GROUND" at bounding box center [373, 95] width 614 height 23
paste input "WGT - FT - FLOWER - PRE-ROLL"
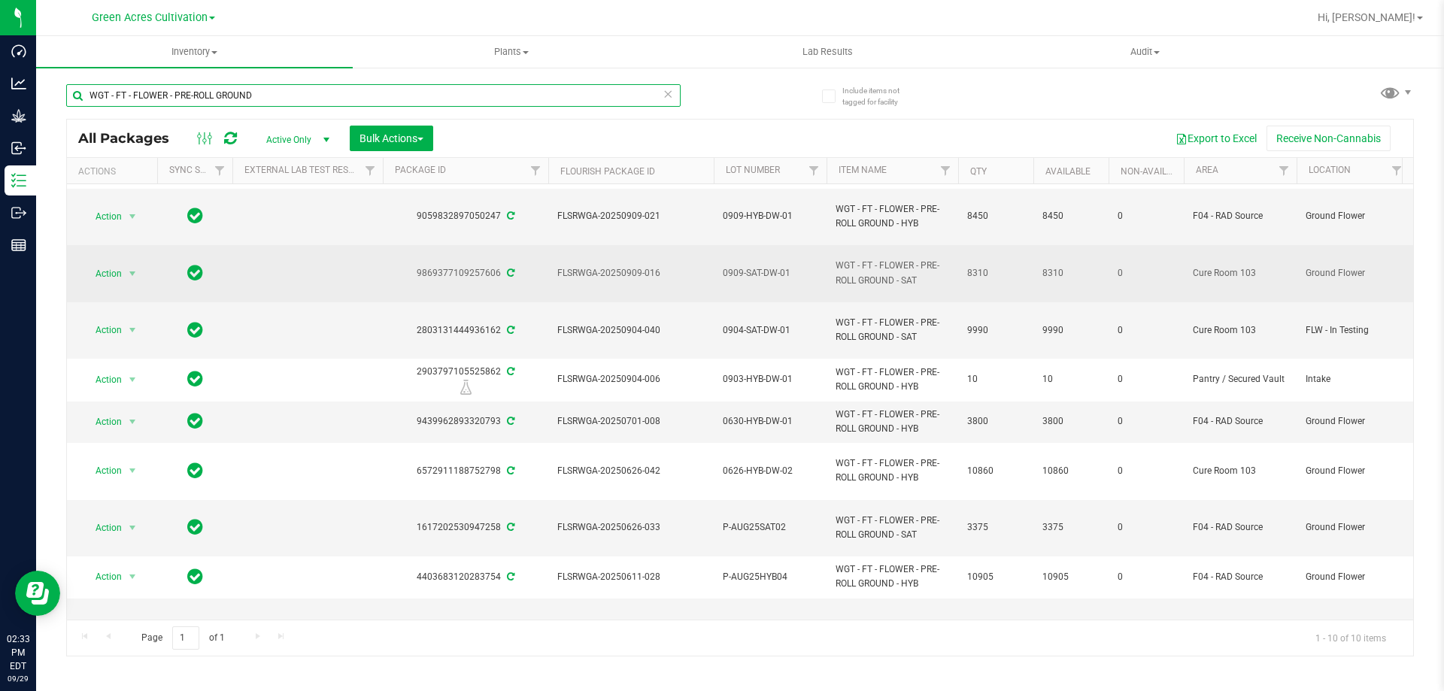
scroll to position [120, 0]
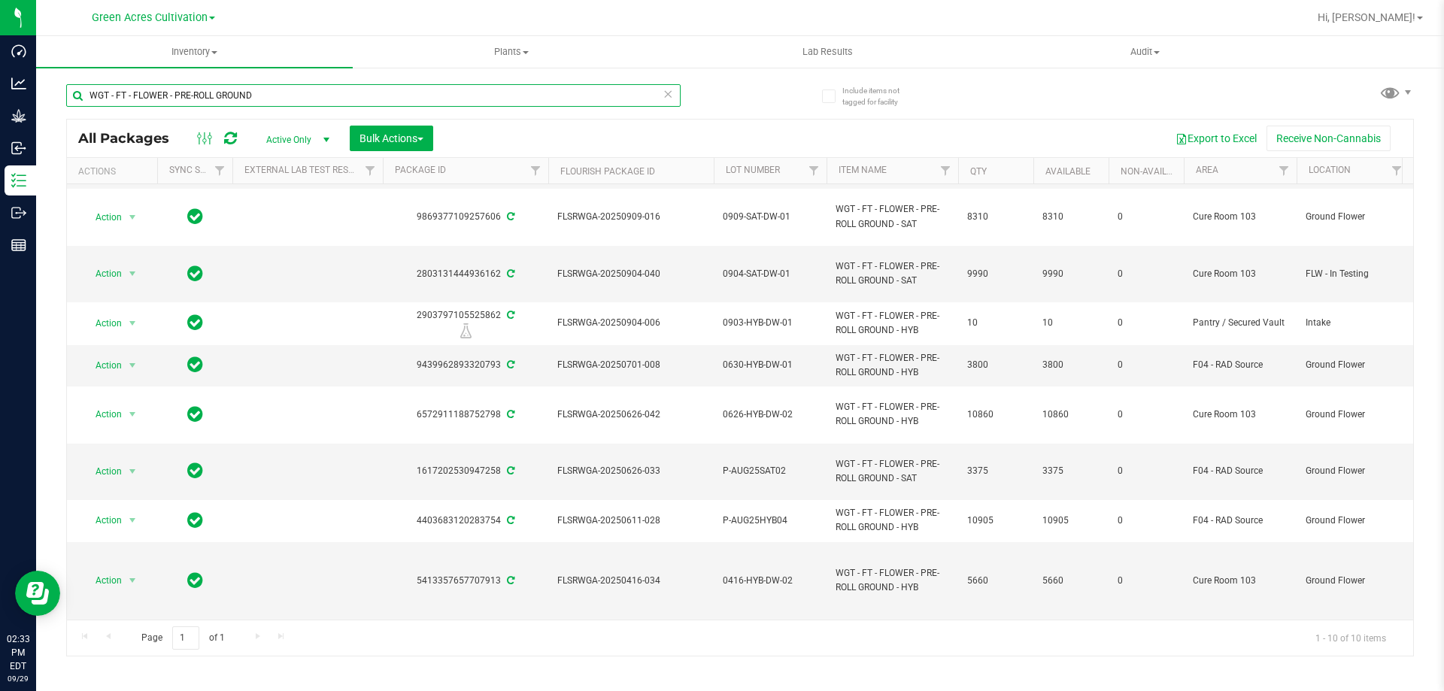
drag, startPoint x: 217, startPoint y: 99, endPoint x: 90, endPoint y: 98, distance: 127.1
click at [90, 98] on input "WGT - FT - FLOWER - PRE-ROLL GROUND" at bounding box center [373, 95] width 614 height 23
type input "WGT - FT - FLOWER - PRE-ROLL GROUND"
